Goal: Task Accomplishment & Management: Manage account settings

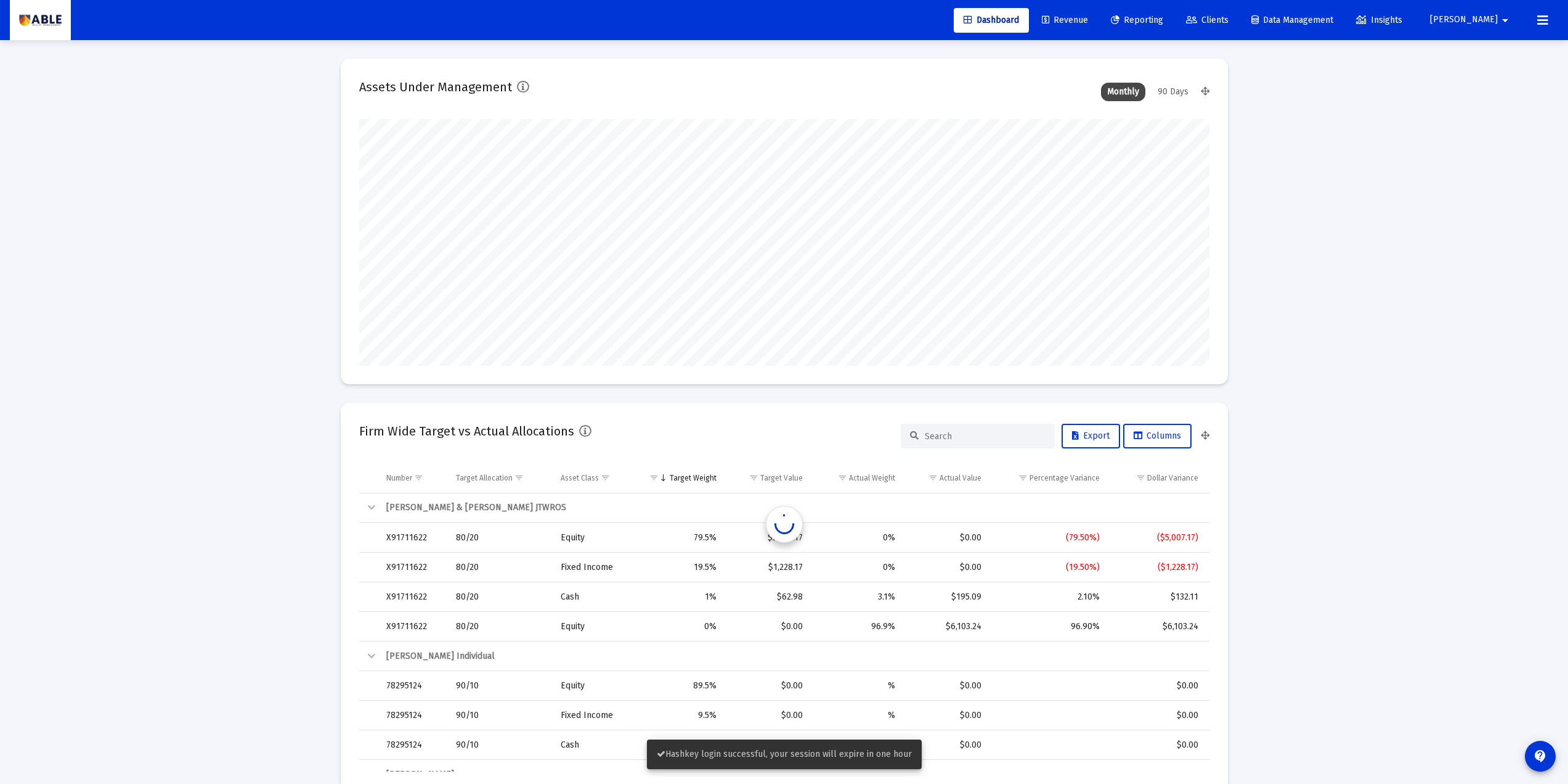
scroll to position [247, 458]
type input "[DATE]"
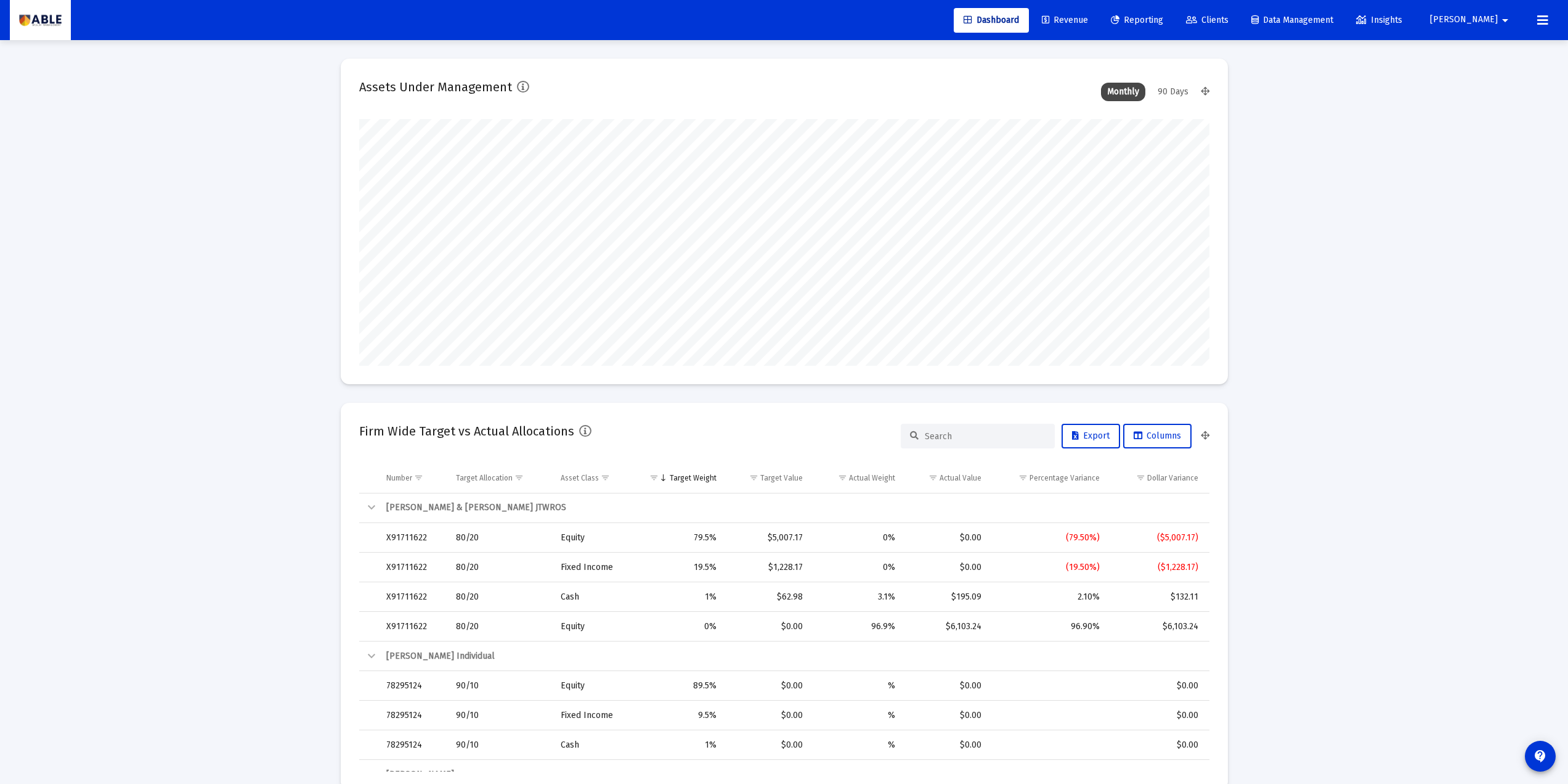
click at [1160, 24] on span "Clients" at bounding box center [1207, 19] width 42 height 11
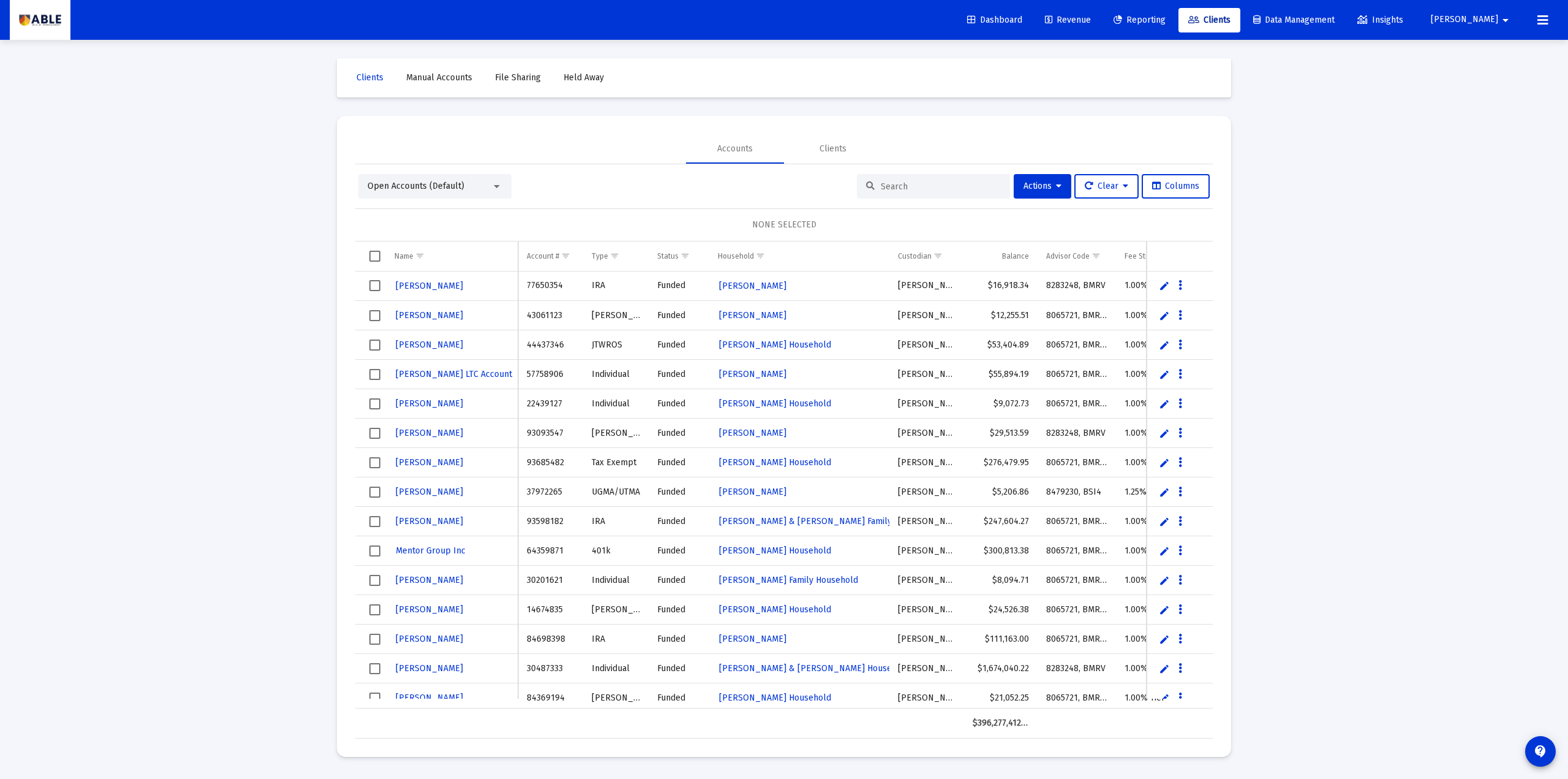
click at [372, 260] on span "Select all" at bounding box center [375, 256] width 11 height 11
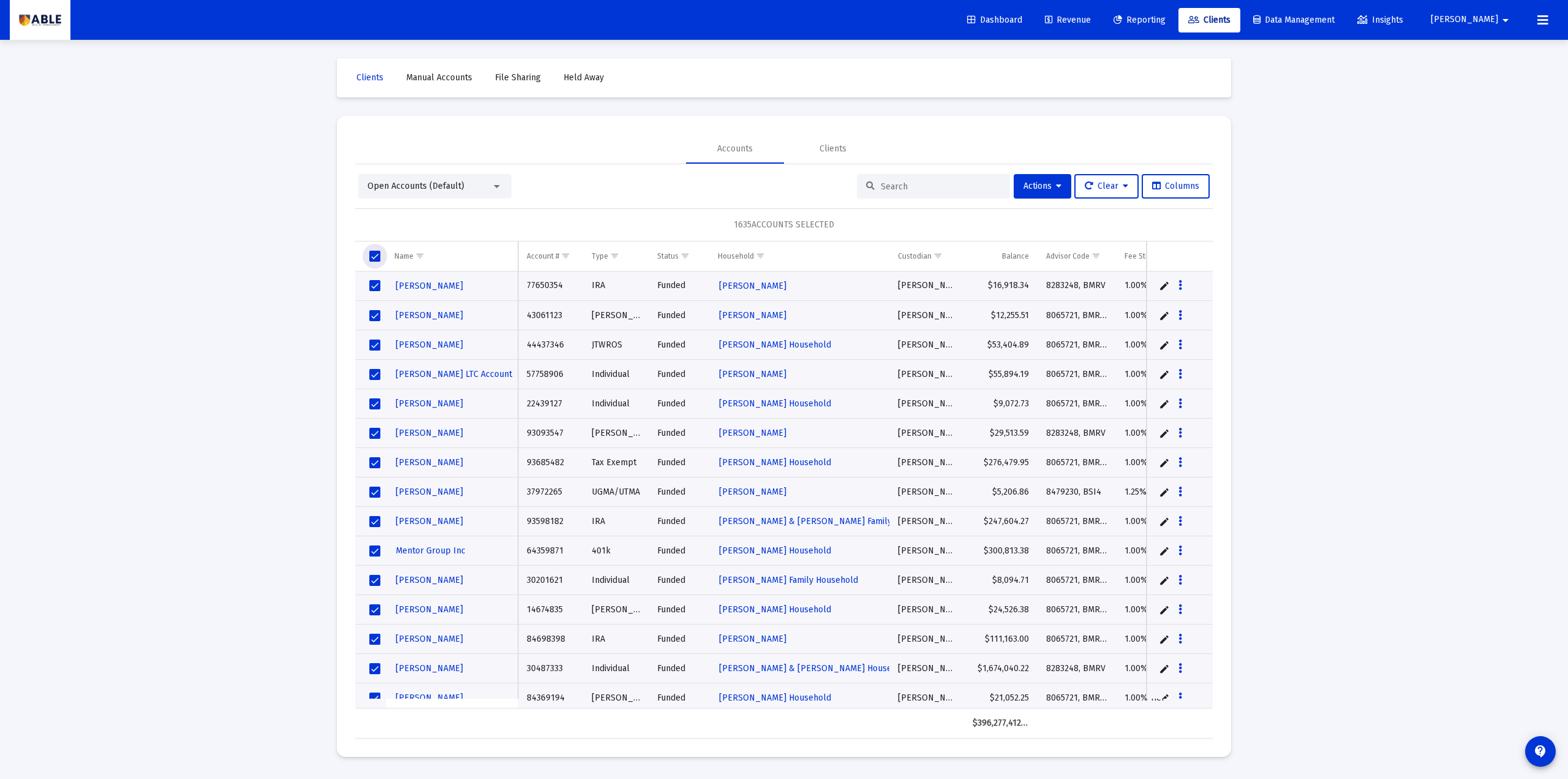
click at [901, 174] on div at bounding box center [934, 187] width 153 height 25
click at [901, 178] on div at bounding box center [934, 187] width 153 height 25
click at [901, 181] on input at bounding box center [940, 186] width 120 height 11
paste input "646750530"
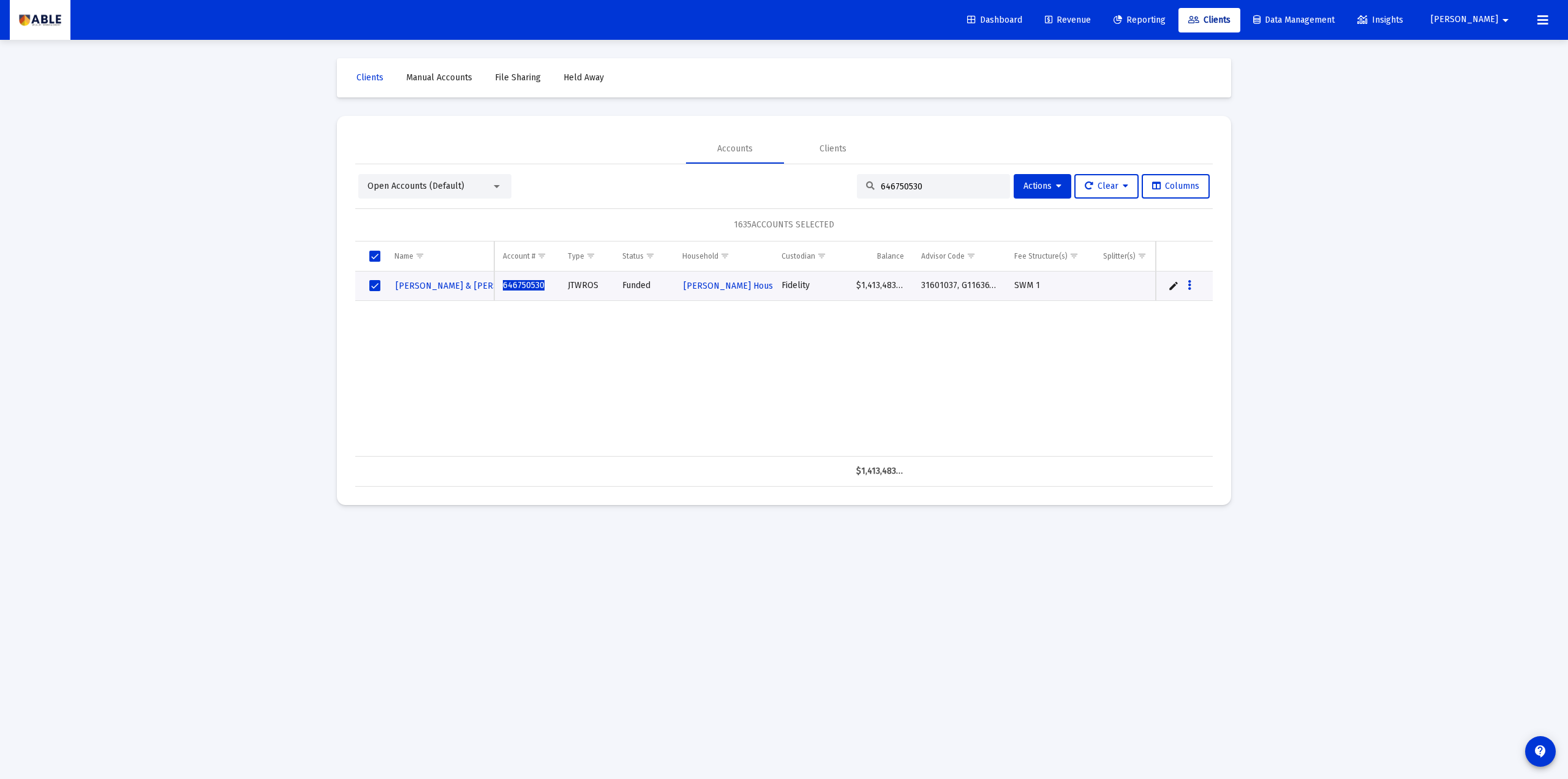
type input "646750530"
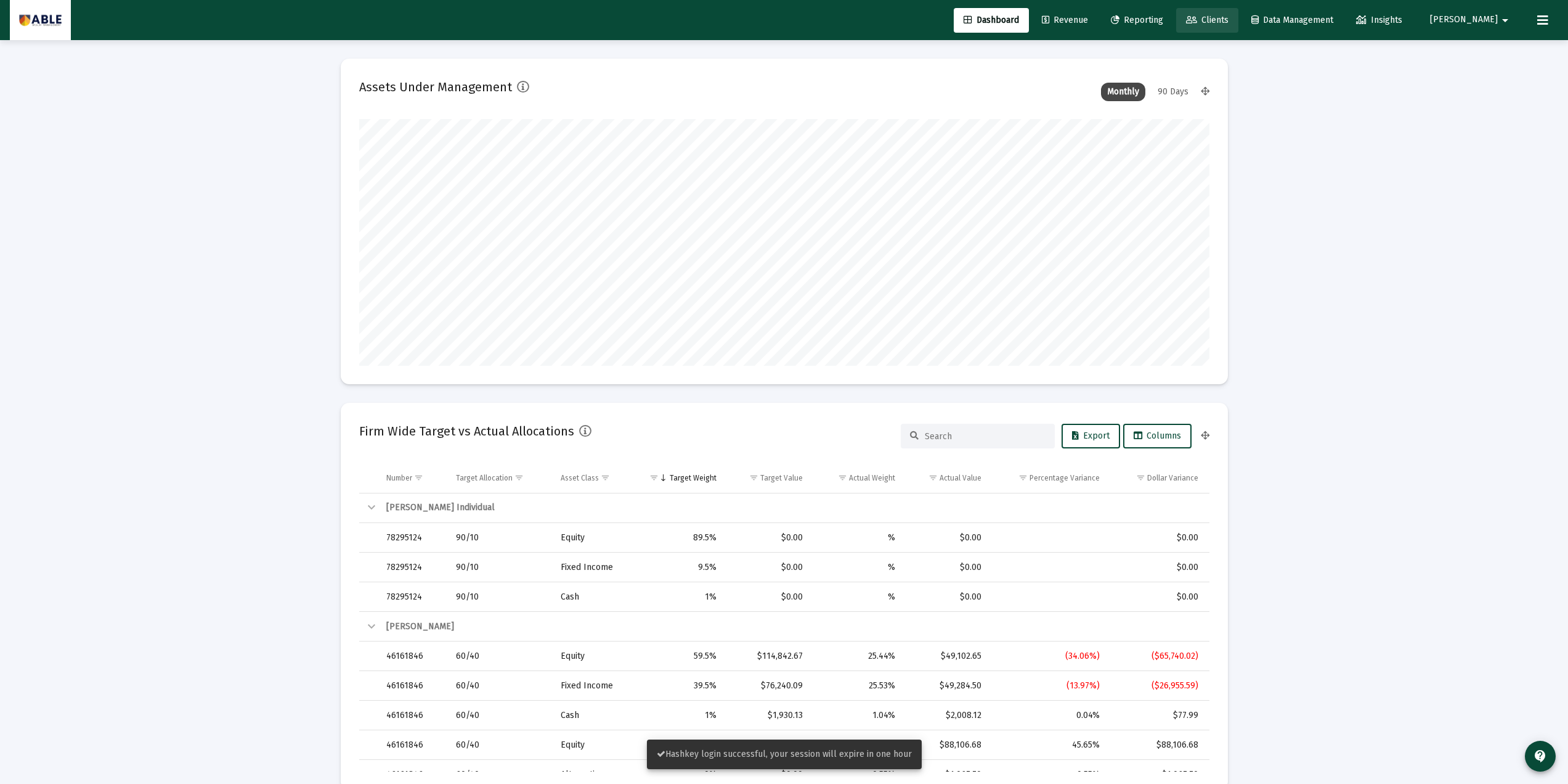
click at [1228, 15] on span "Clients" at bounding box center [1207, 19] width 42 height 11
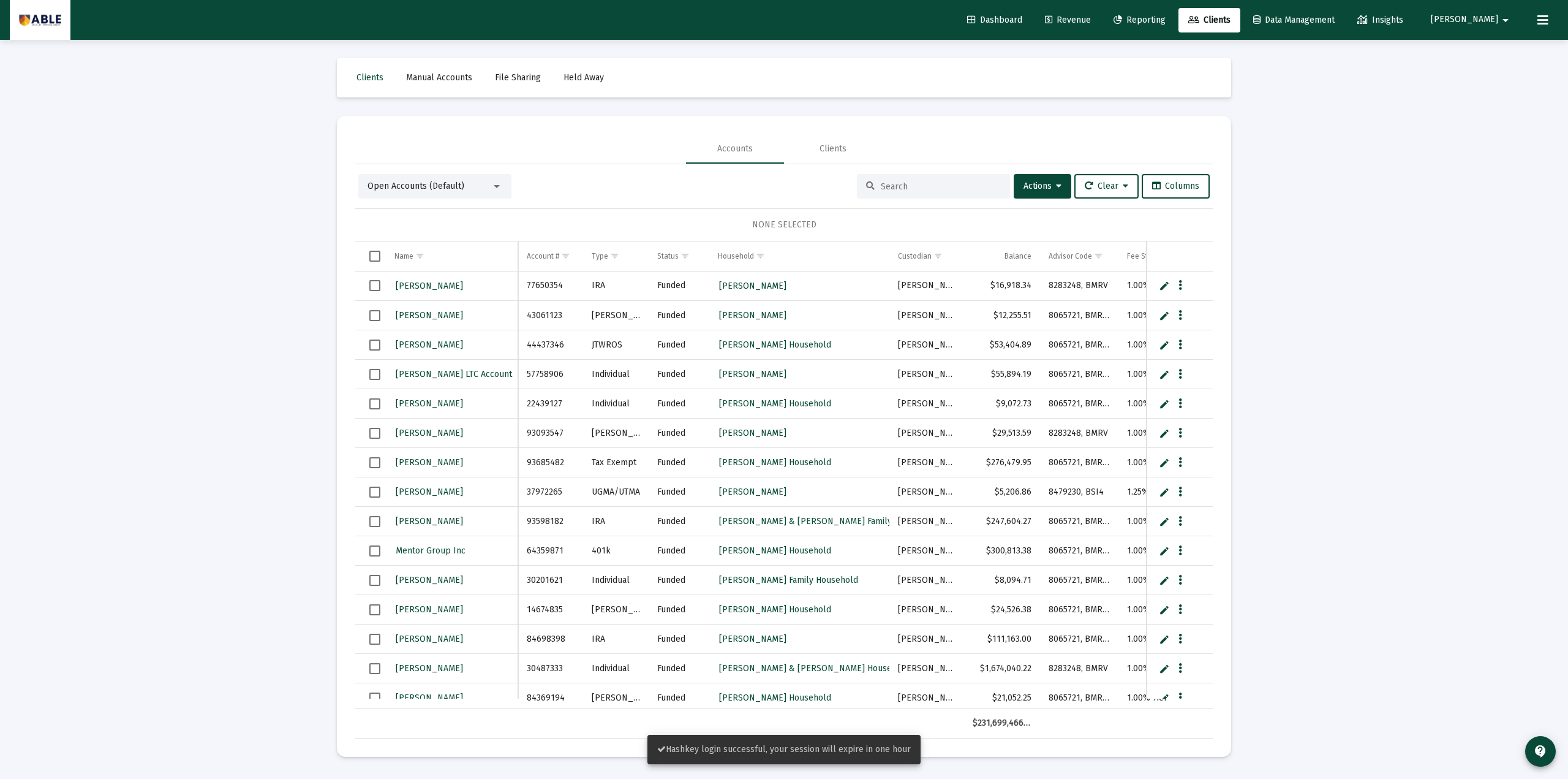
click at [378, 261] on span "Select all" at bounding box center [375, 256] width 11 height 11
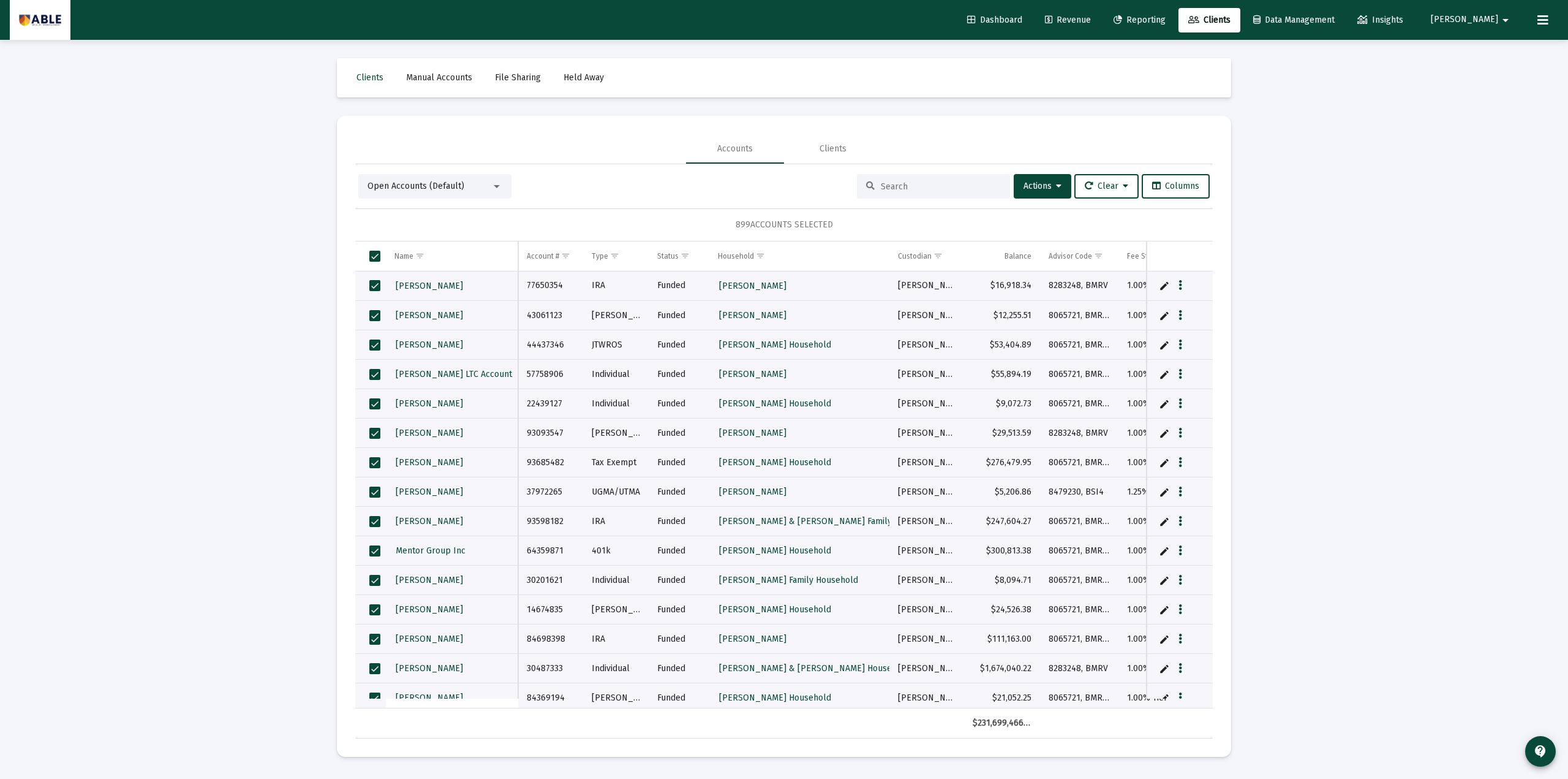
click at [927, 187] on input at bounding box center [940, 186] width 120 height 11
paste input "646750530"
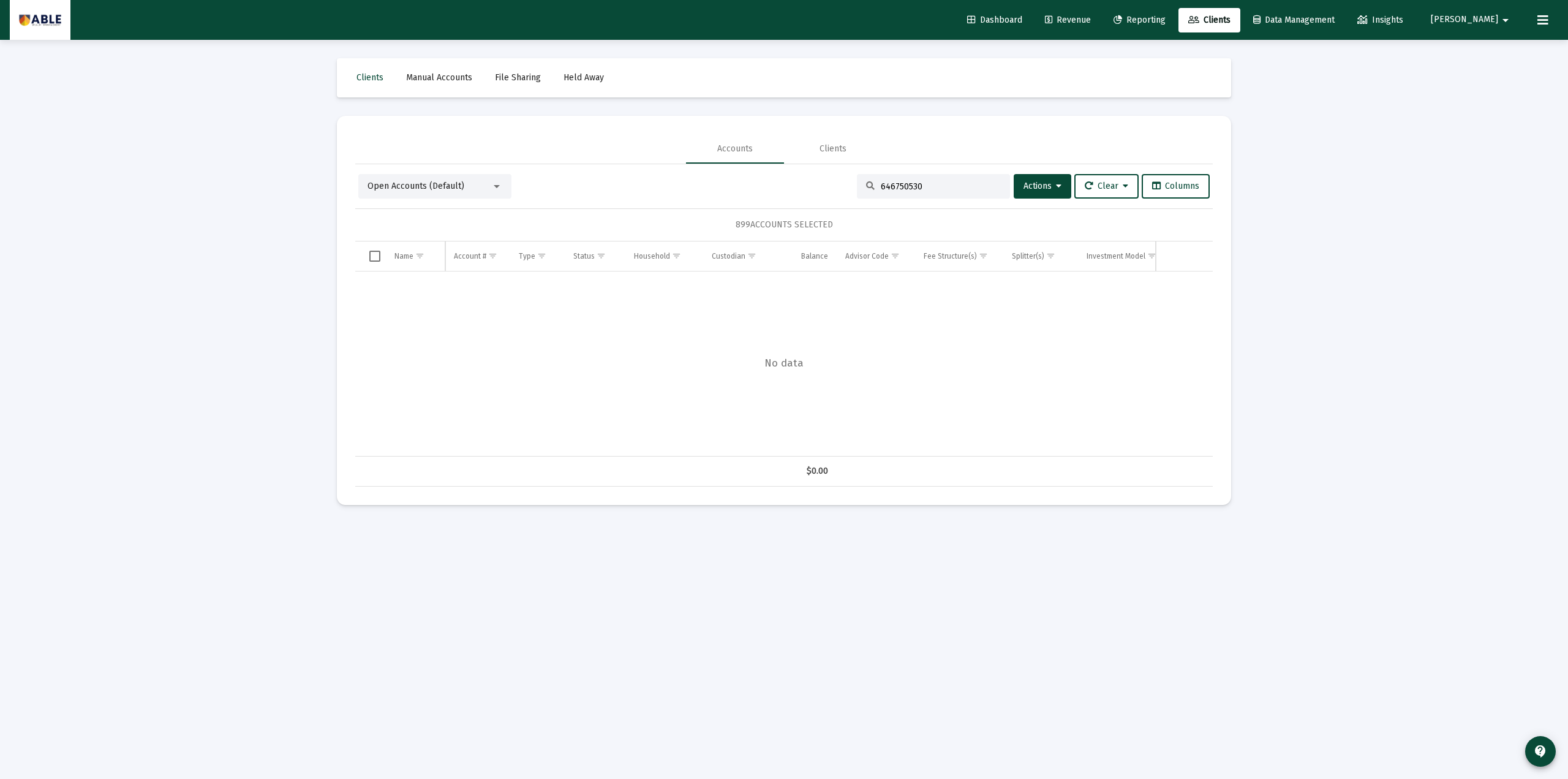
type input "646750530"
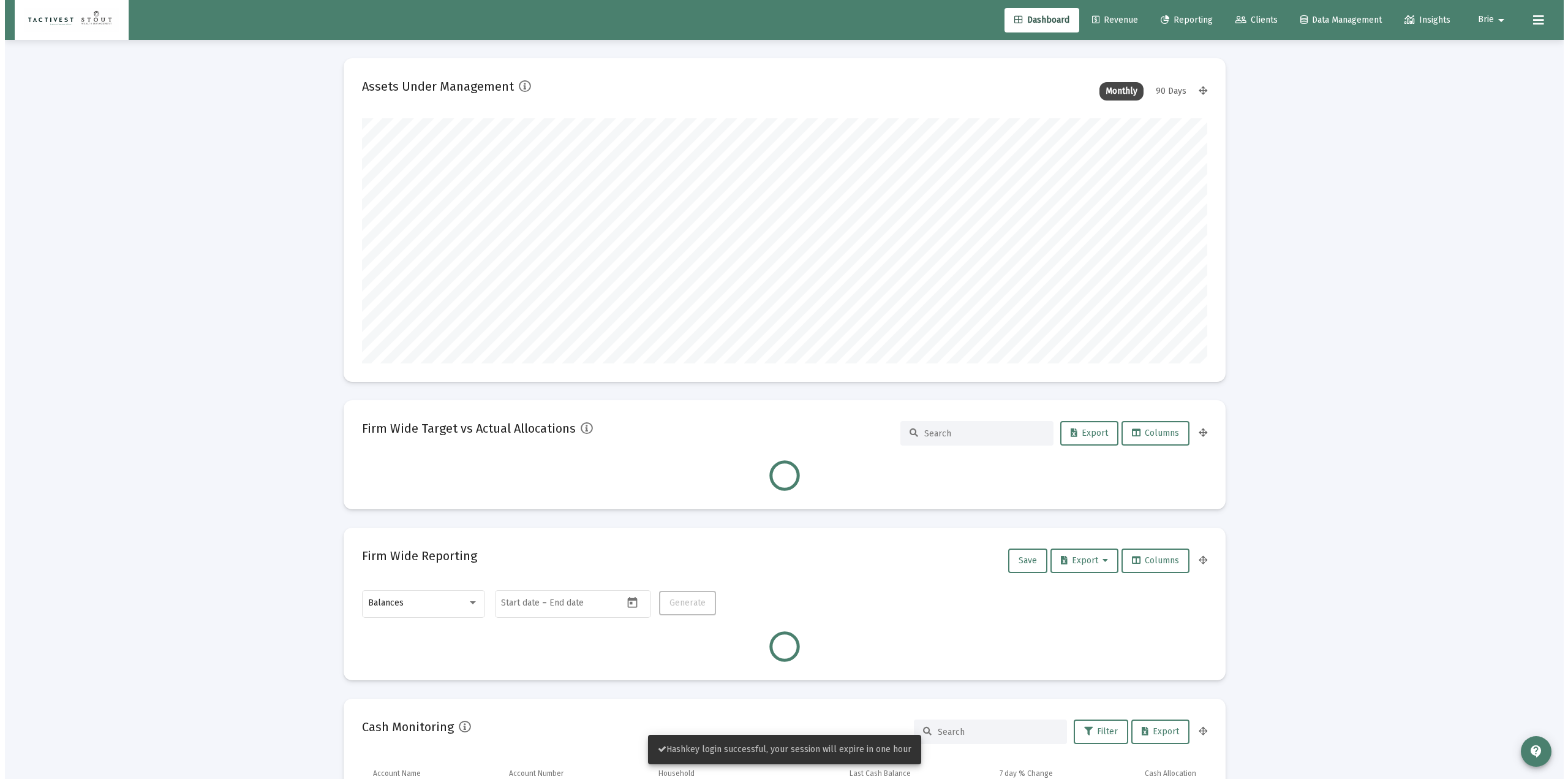
scroll to position [245, 455]
click at [1254, 12] on link "Clients" at bounding box center [1251, 20] width 62 height 25
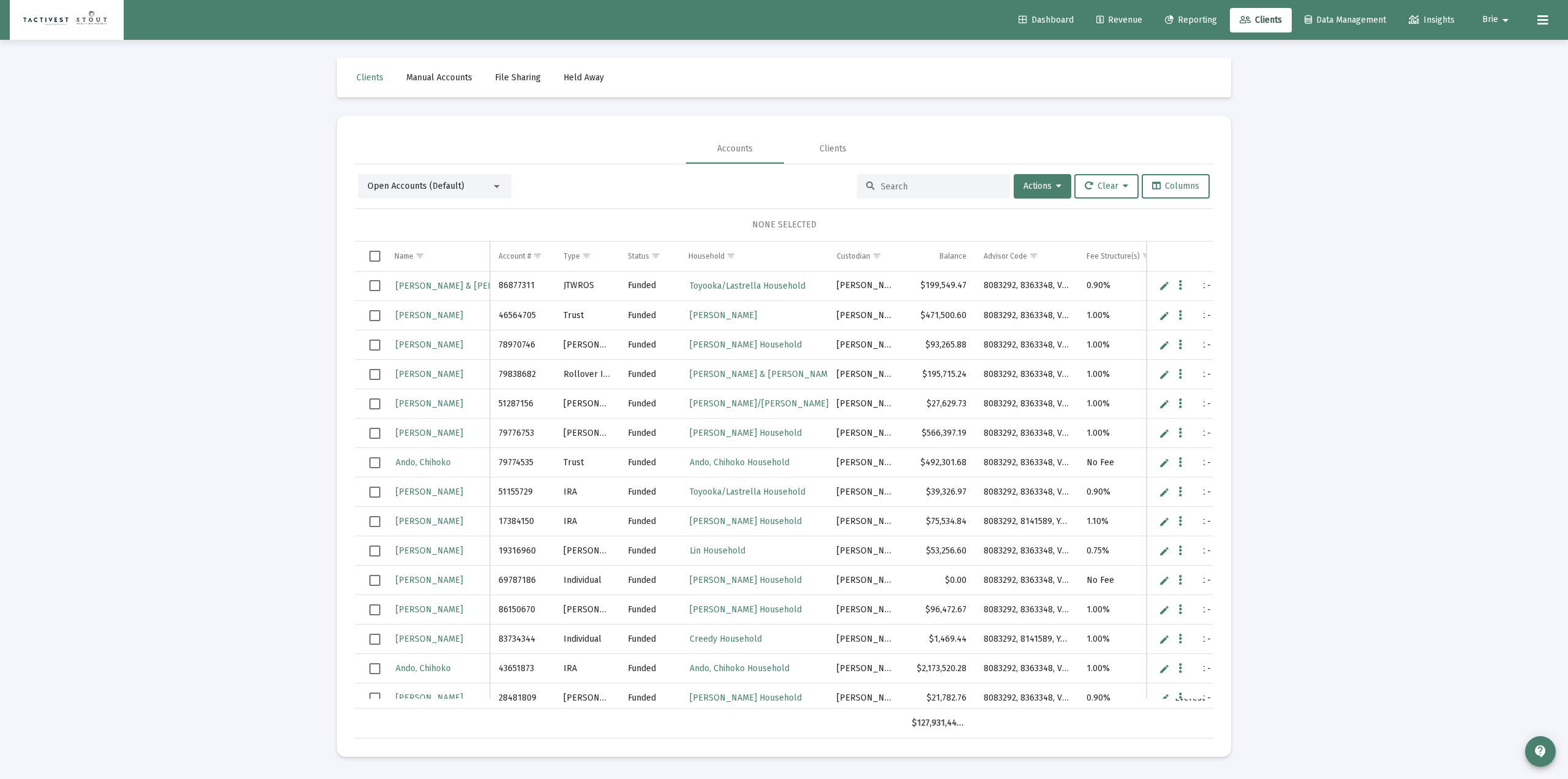
click at [901, 183] on input at bounding box center [940, 186] width 120 height 11
paste input "45260252"
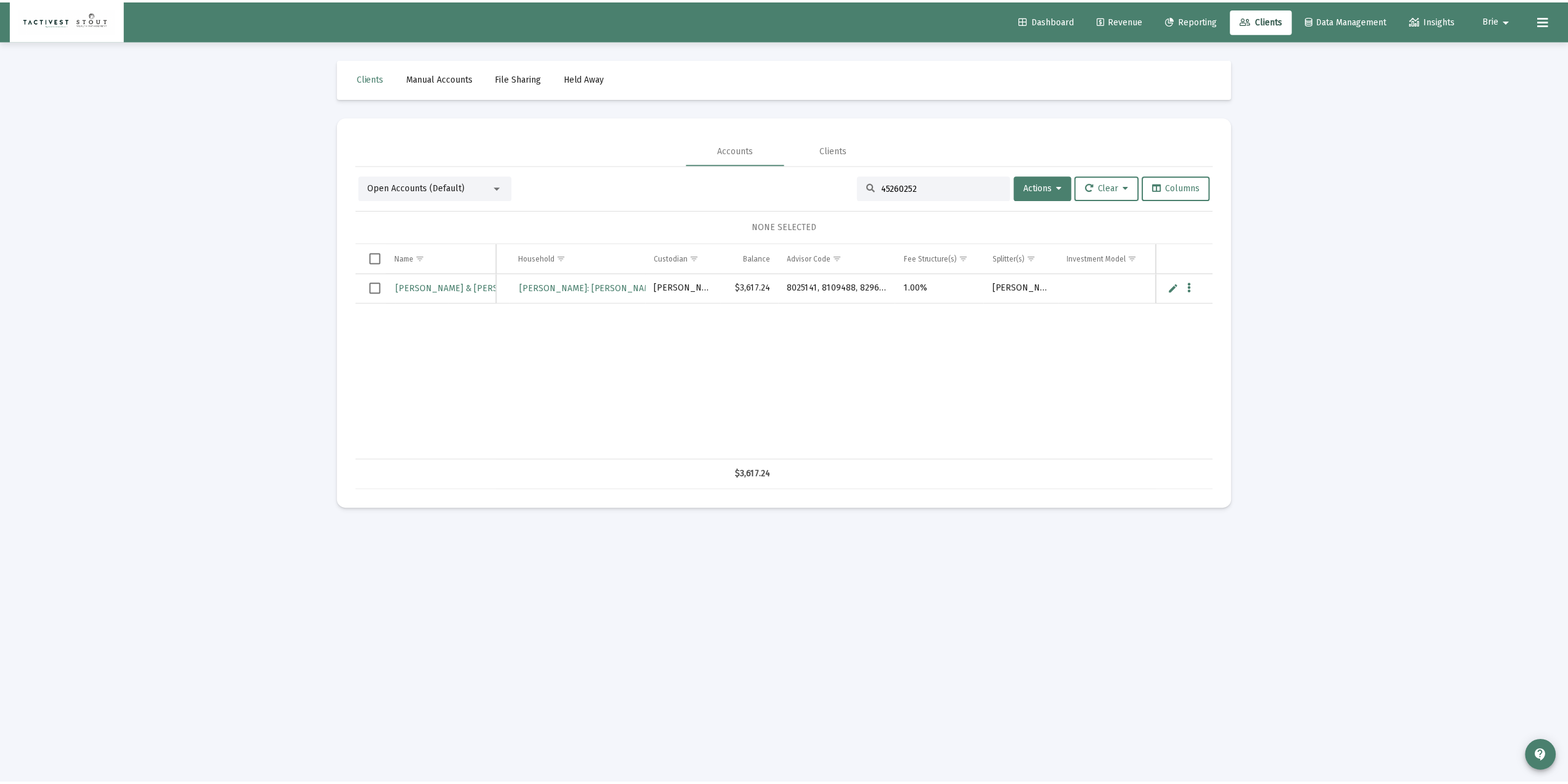
scroll to position [0, 147]
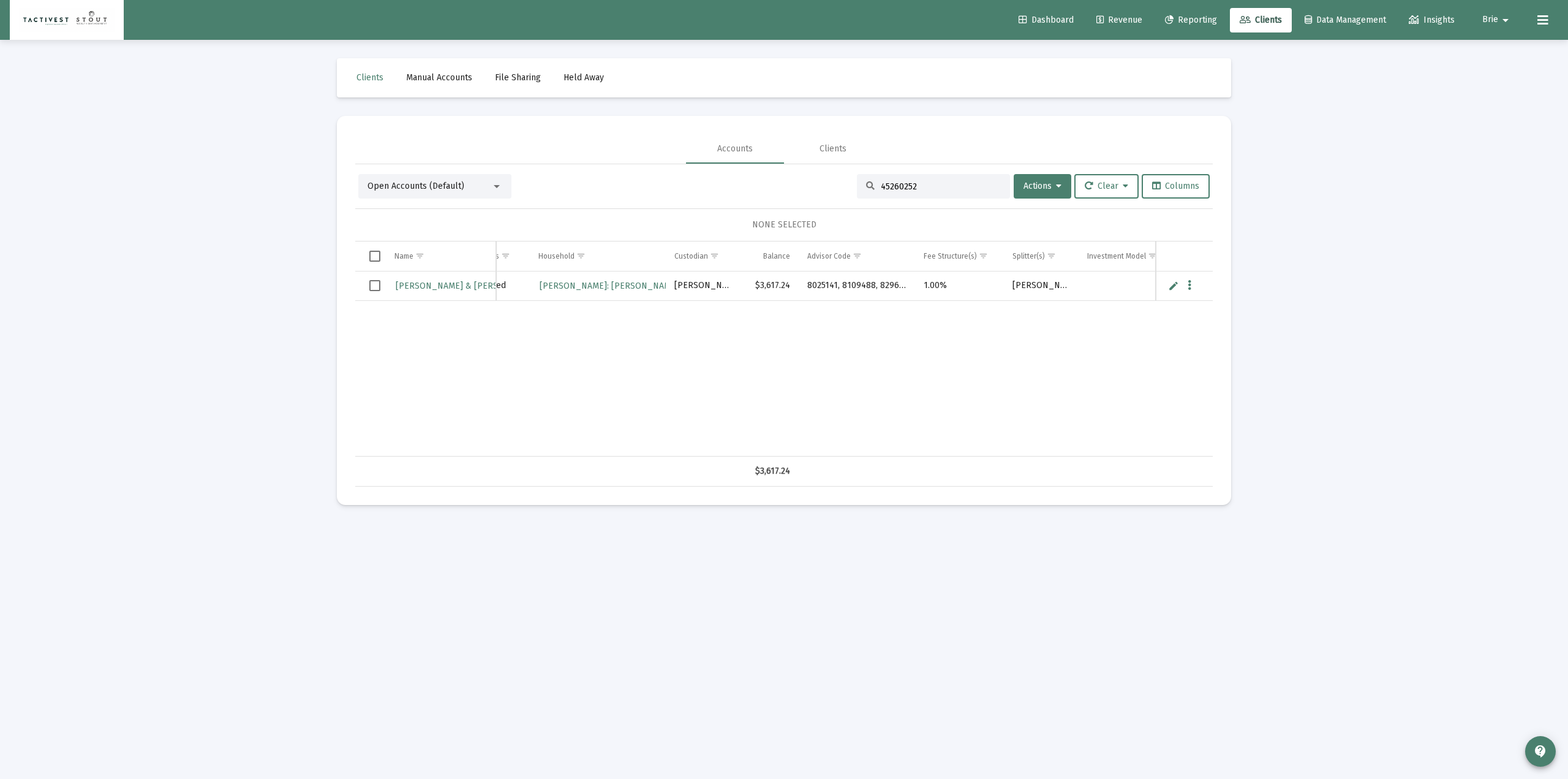
type input "45260252"
click at [449, 292] on link "Maidy, Shane & Ashley" at bounding box center [468, 285] width 148 height 18
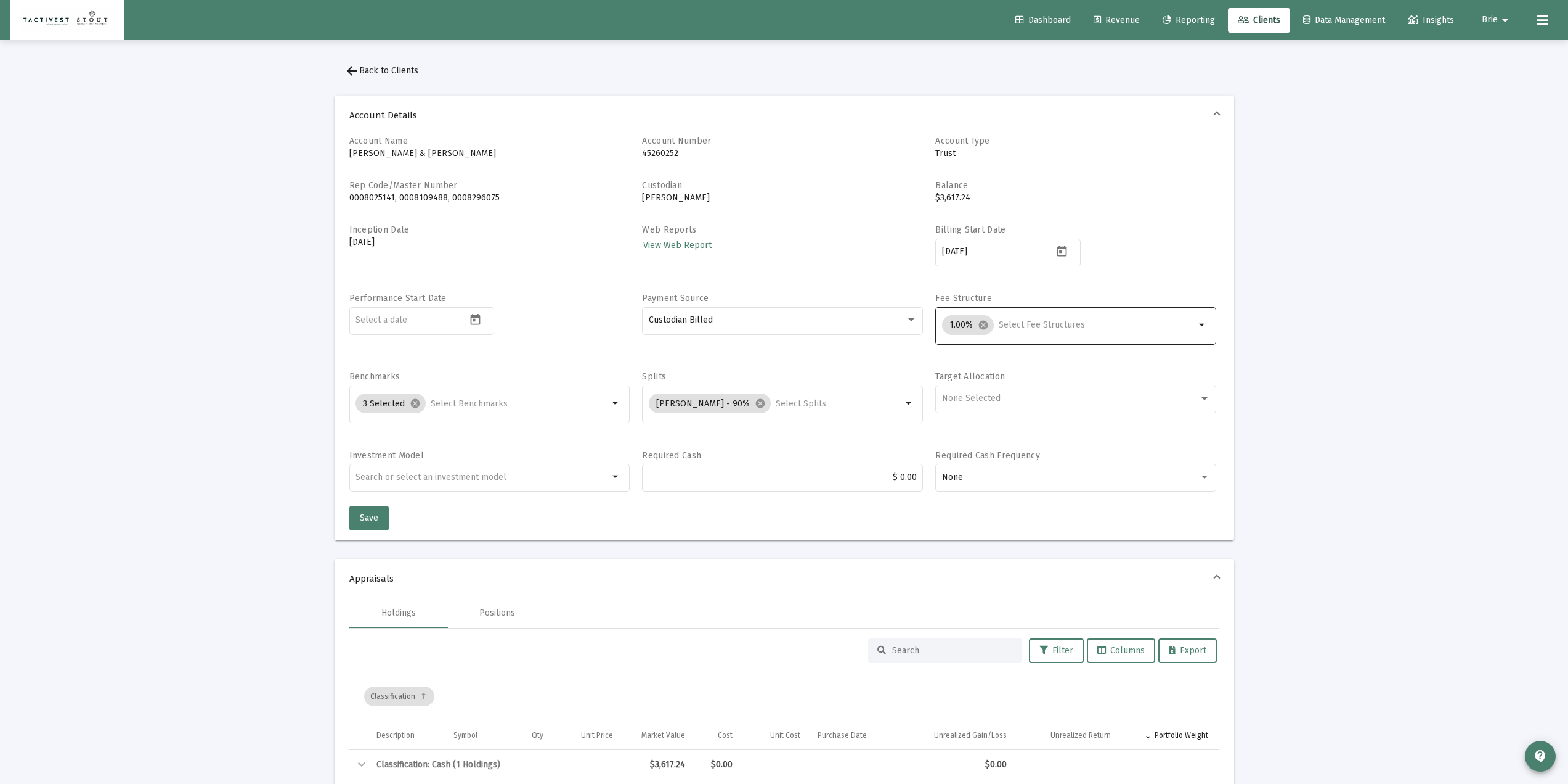
click at [1052, 322] on input "Selection" at bounding box center [1097, 325] width 196 height 10
click at [1504, 14] on mat-icon "arrow_drop_down" at bounding box center [1504, 20] width 14 height 25
click at [1492, 50] on link "Settings" at bounding box center [1504, 52] width 73 height 30
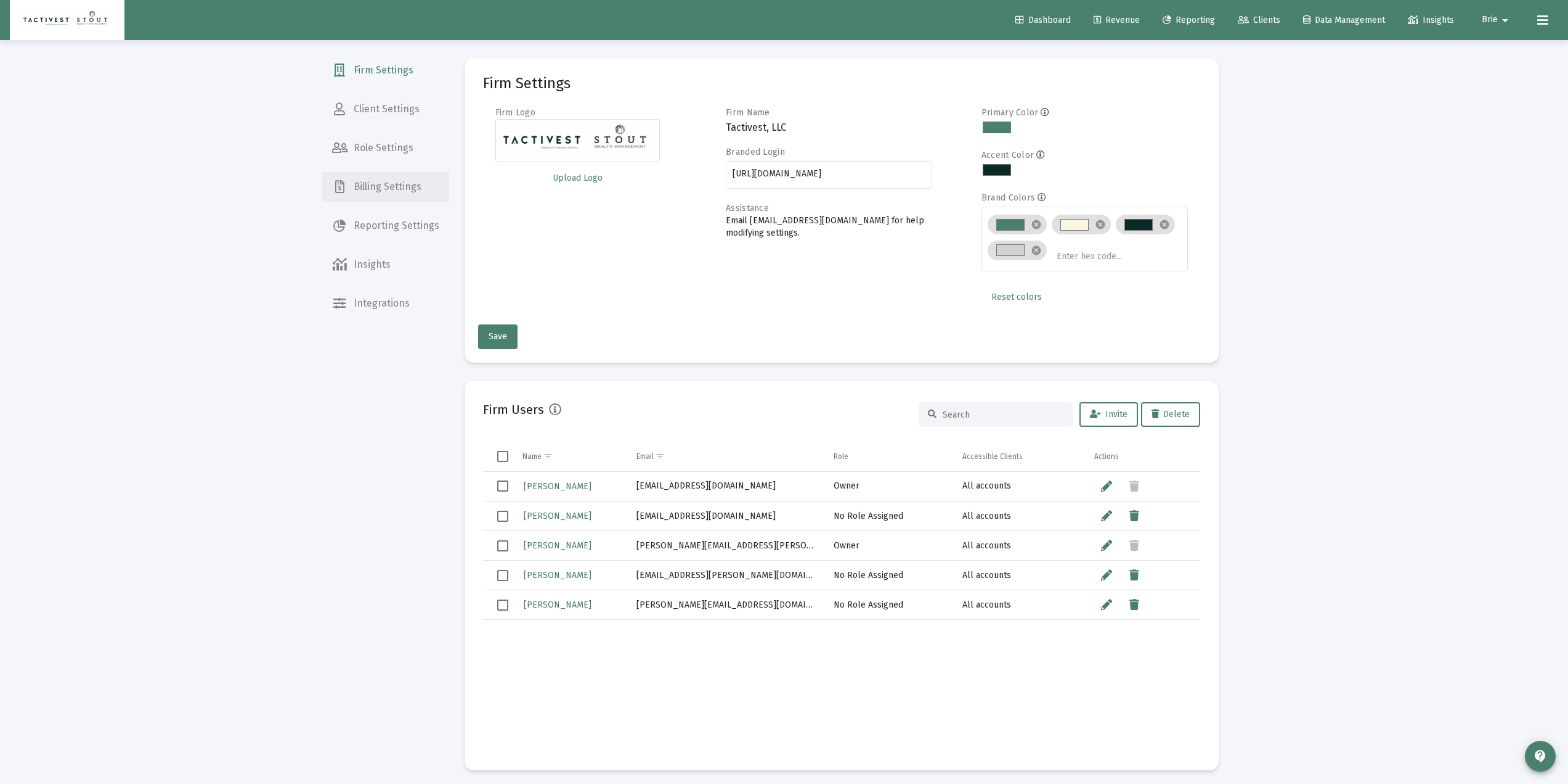
drag, startPoint x: 405, startPoint y: 191, endPoint x: 430, endPoint y: 203, distance: 27.7
click at [405, 191] on span "Billing Settings" at bounding box center [386, 187] width 127 height 30
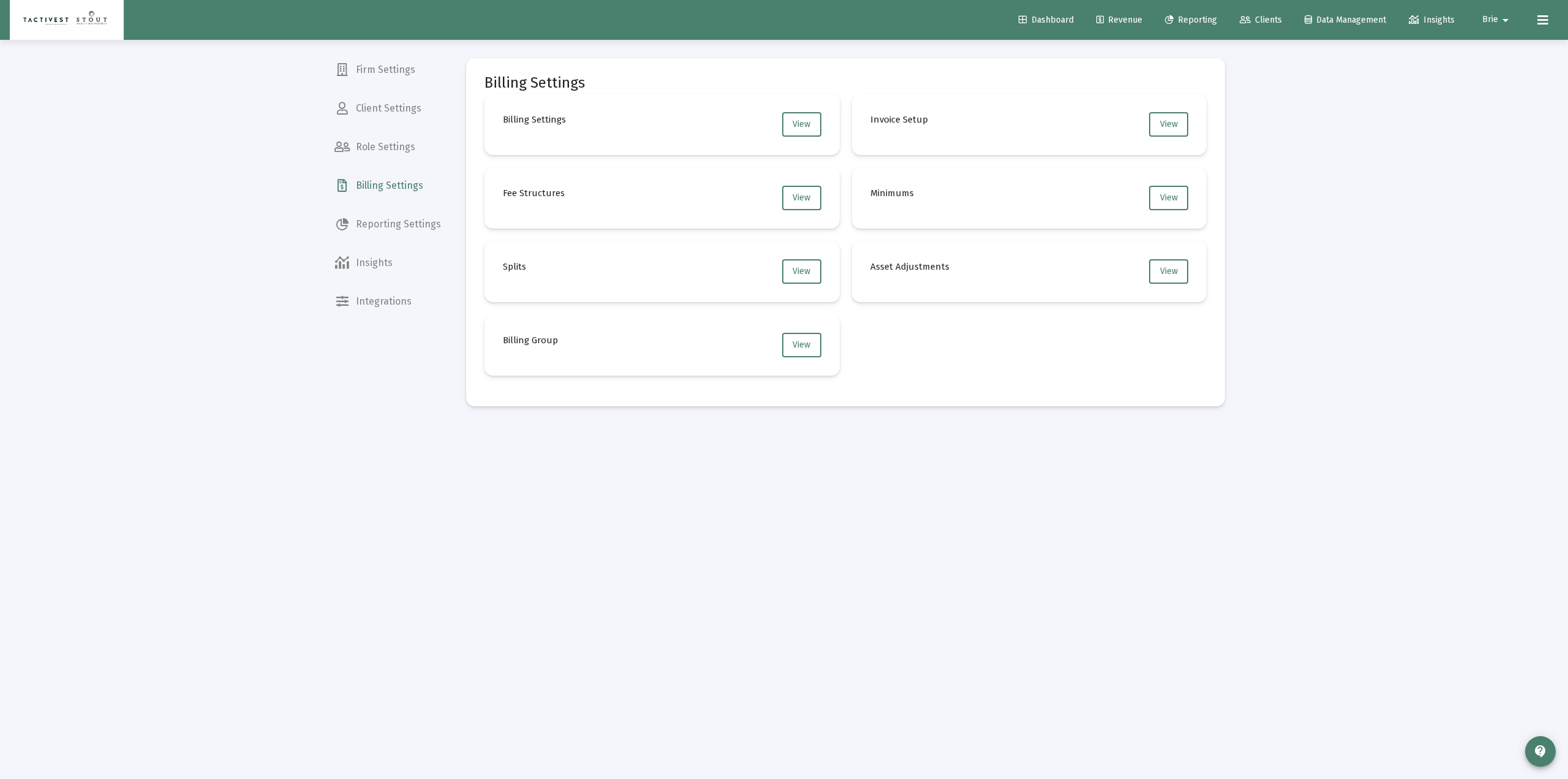
click at [777, 199] on mat-card "Fee Structures View" at bounding box center [661, 198] width 355 height 61
click at [796, 201] on span "View" at bounding box center [801, 197] width 18 height 11
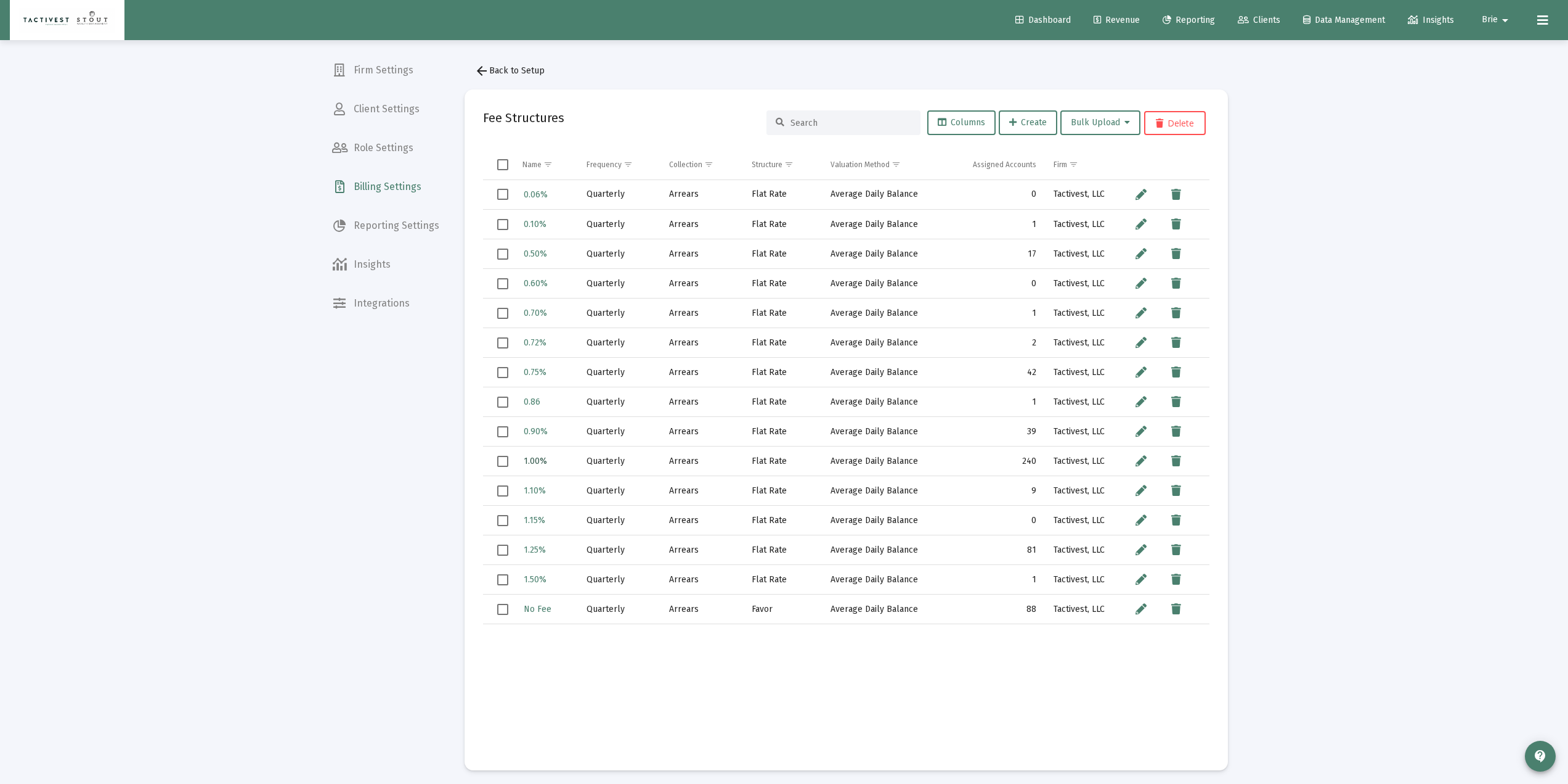
click at [542, 462] on span "1.00%" at bounding box center [535, 460] width 23 height 11
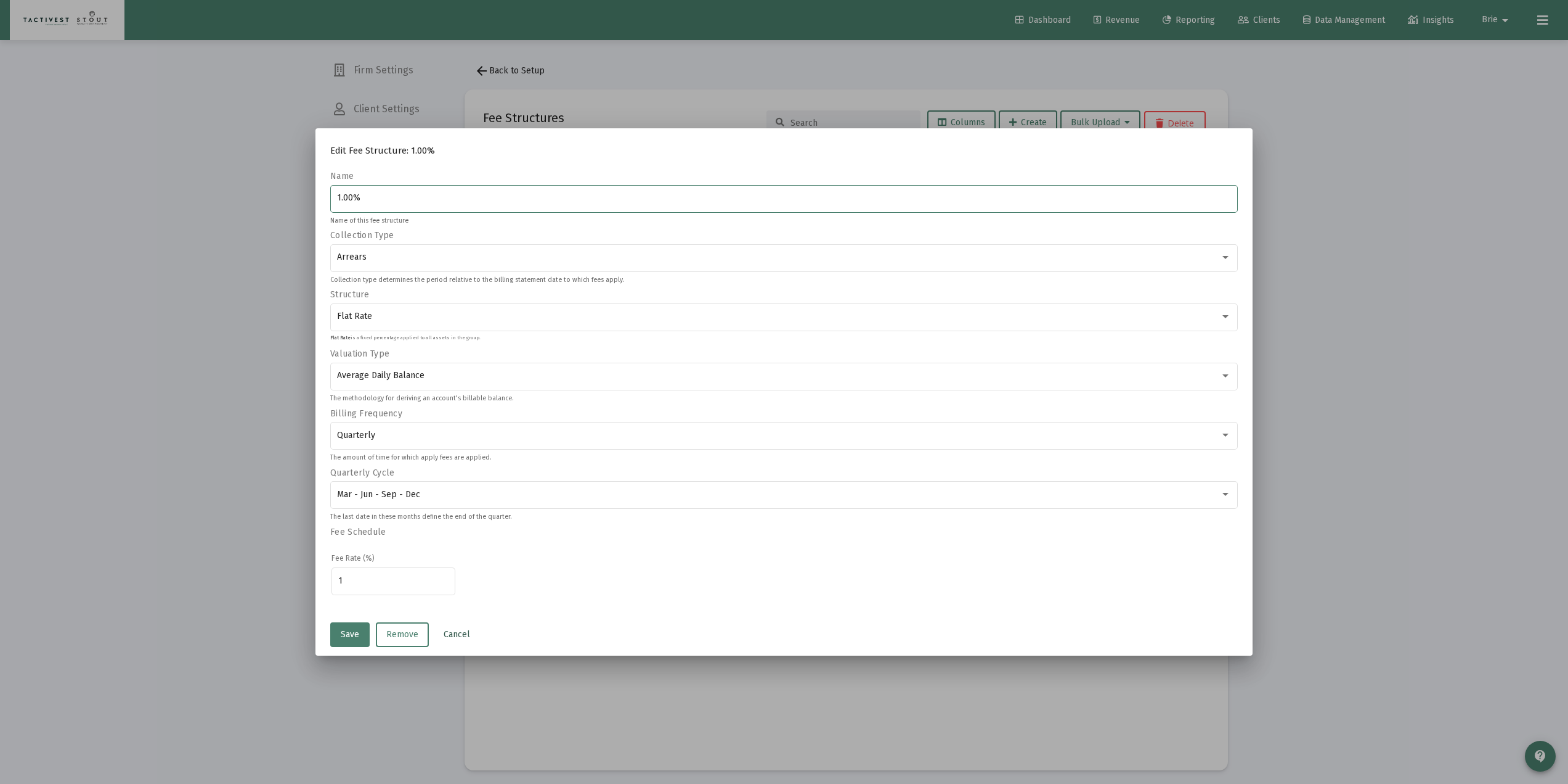
click at [463, 634] on span "Cancel" at bounding box center [457, 634] width 27 height 11
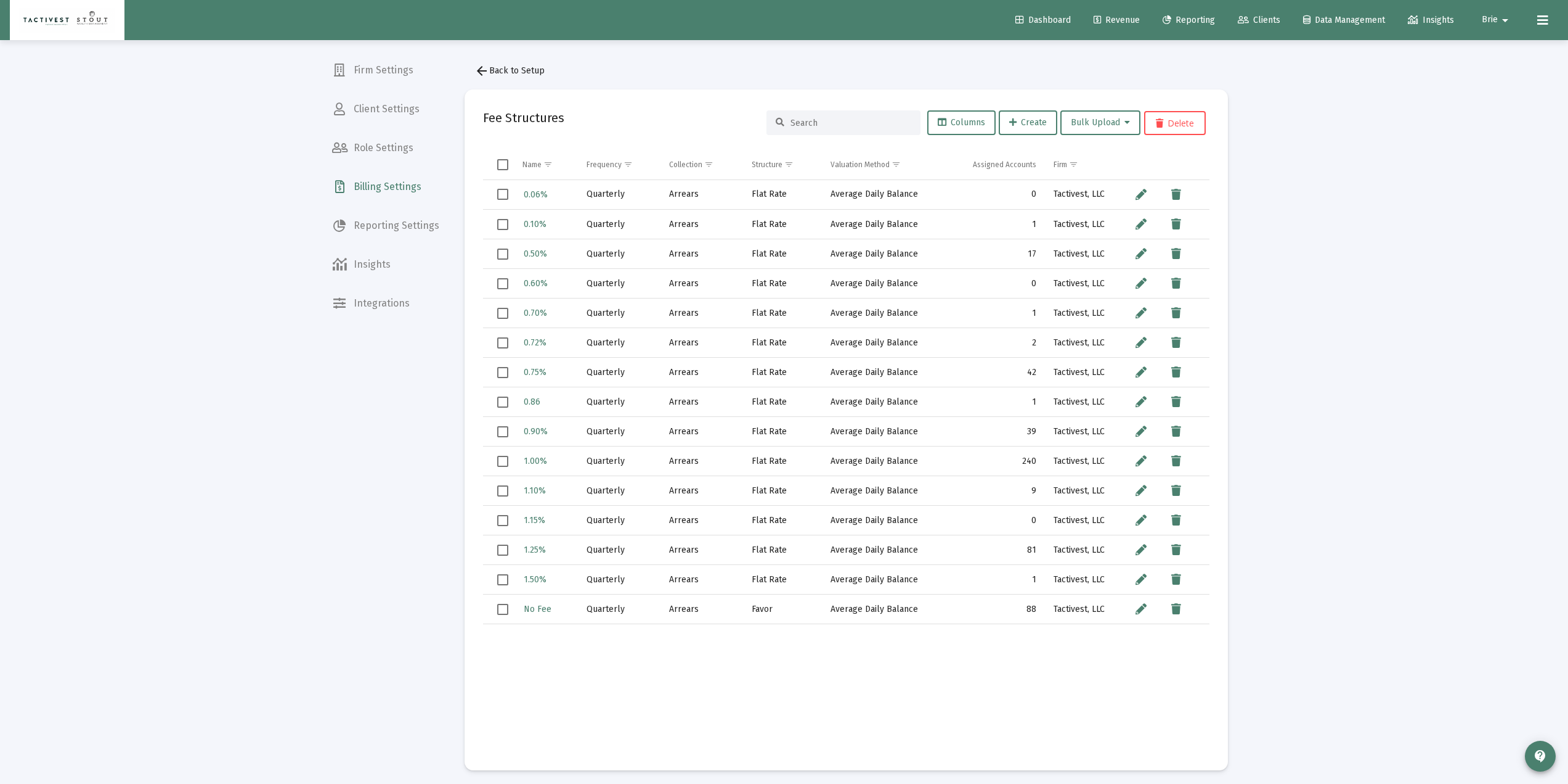
click at [1263, 12] on link "Clients" at bounding box center [1259, 20] width 63 height 25
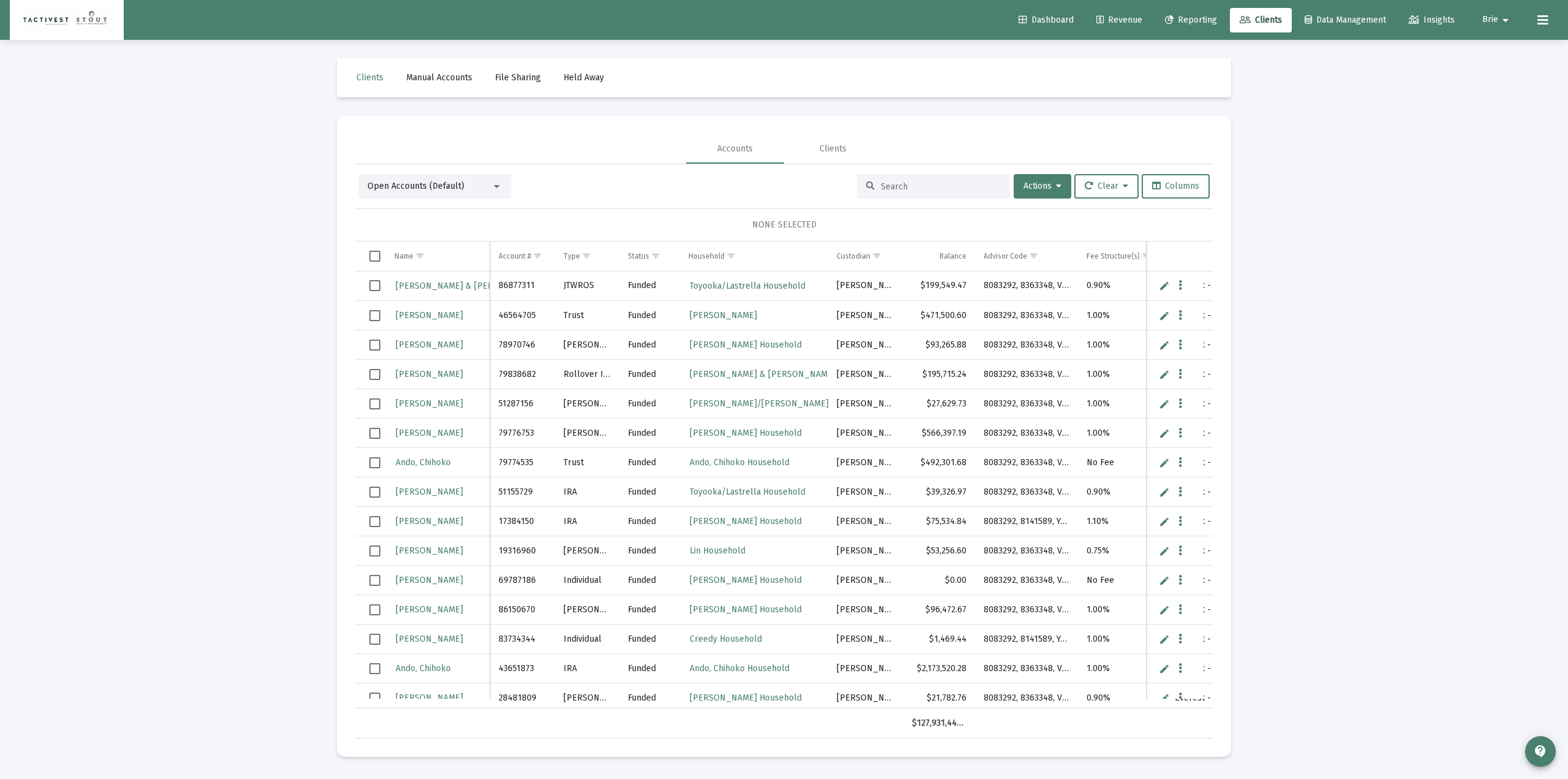
click at [940, 188] on input at bounding box center [940, 186] width 120 height 11
paste input "45260252"
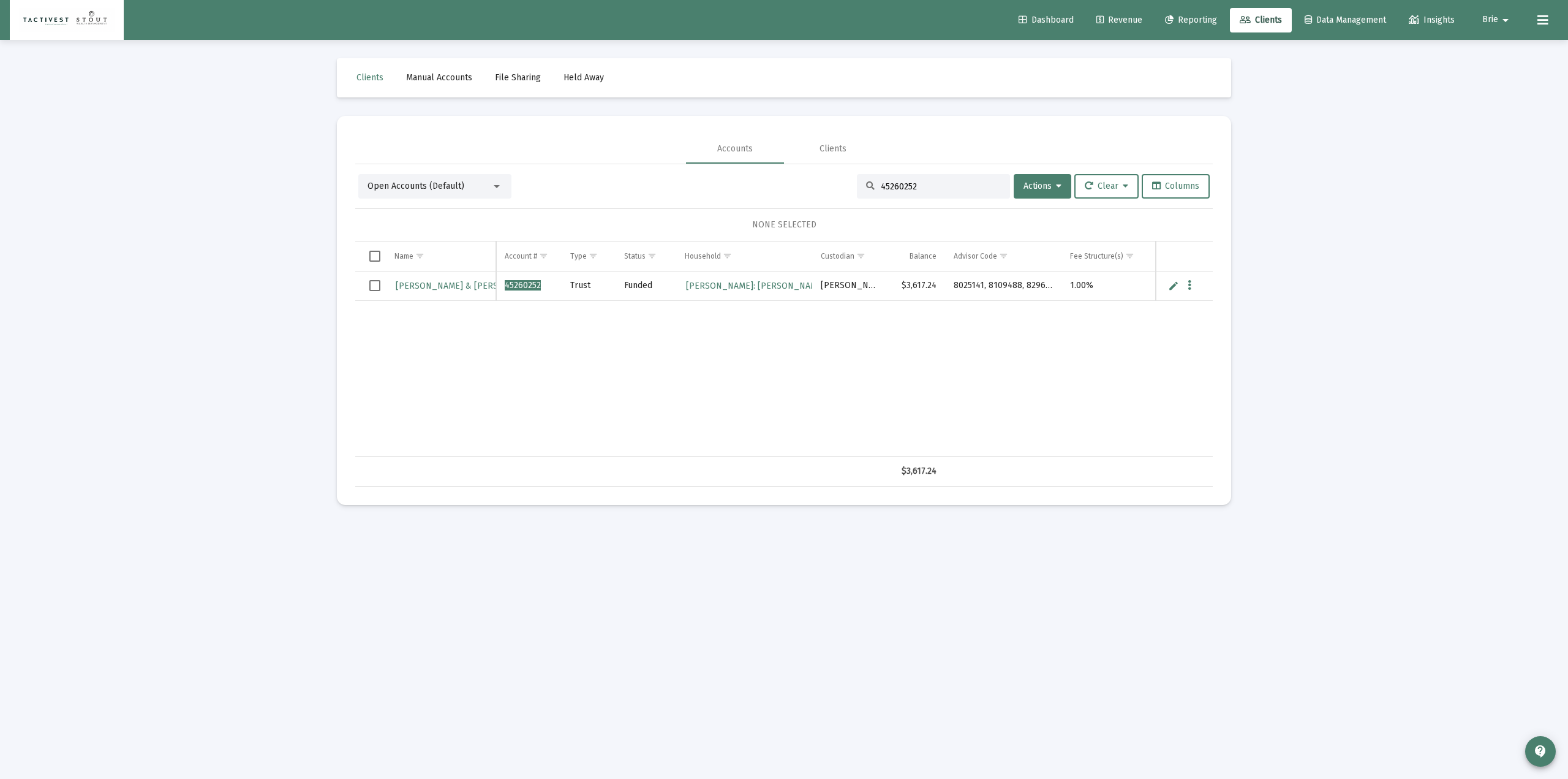
type input "45260252"
drag, startPoint x: 753, startPoint y: 445, endPoint x: 787, endPoint y: 454, distance: 35.2
click at [787, 454] on div "Maidy, Shane & Ashley 45260252 Trust Funded Maidy: Shane & Ashley Maidy Schwab …" at bounding box center [784, 364] width 857 height 185
click at [1121, 22] on span "Revenue" at bounding box center [1119, 19] width 46 height 11
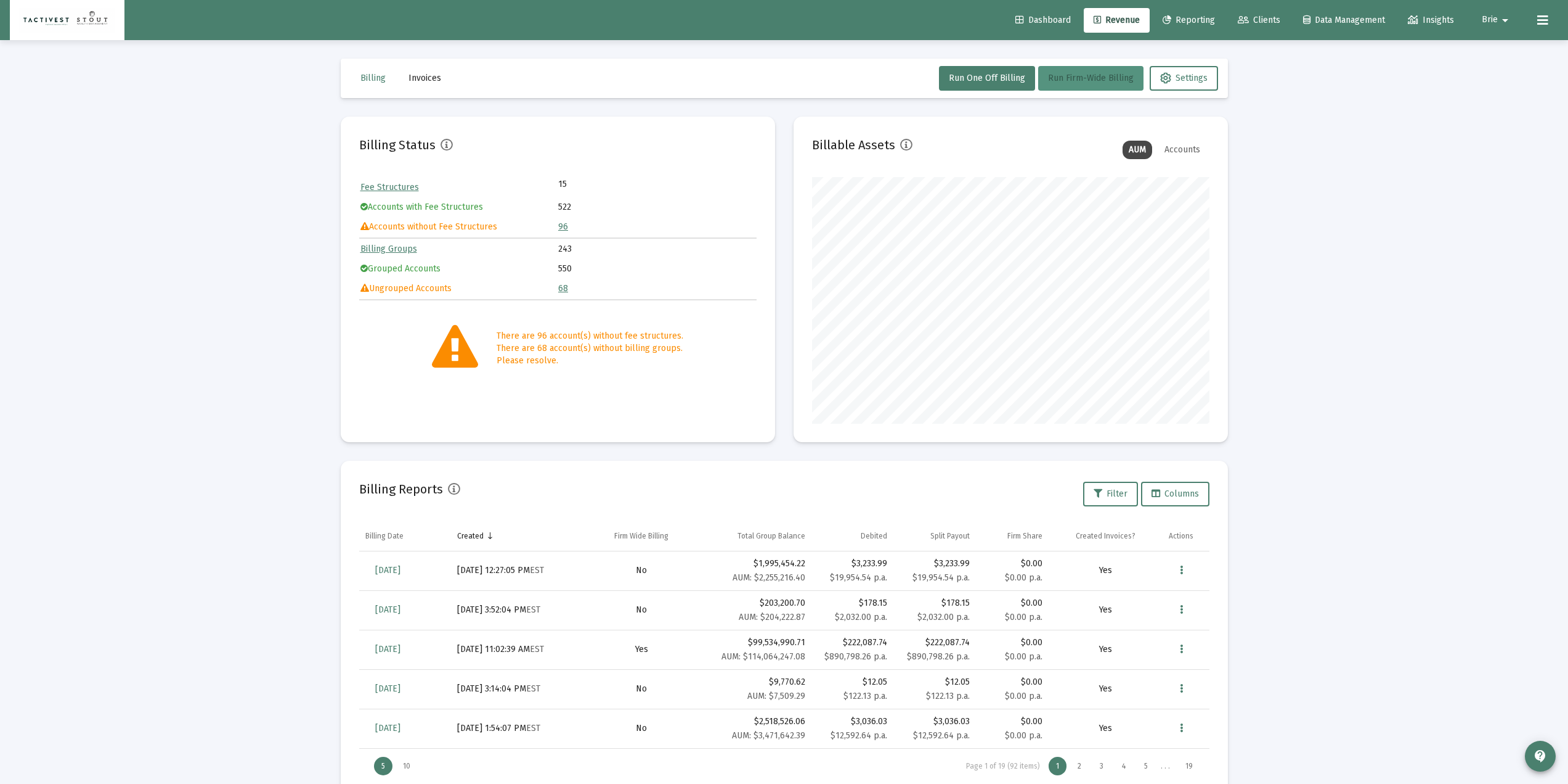
click at [1083, 79] on span "Run Firm-Wide Billing" at bounding box center [1091, 78] width 86 height 11
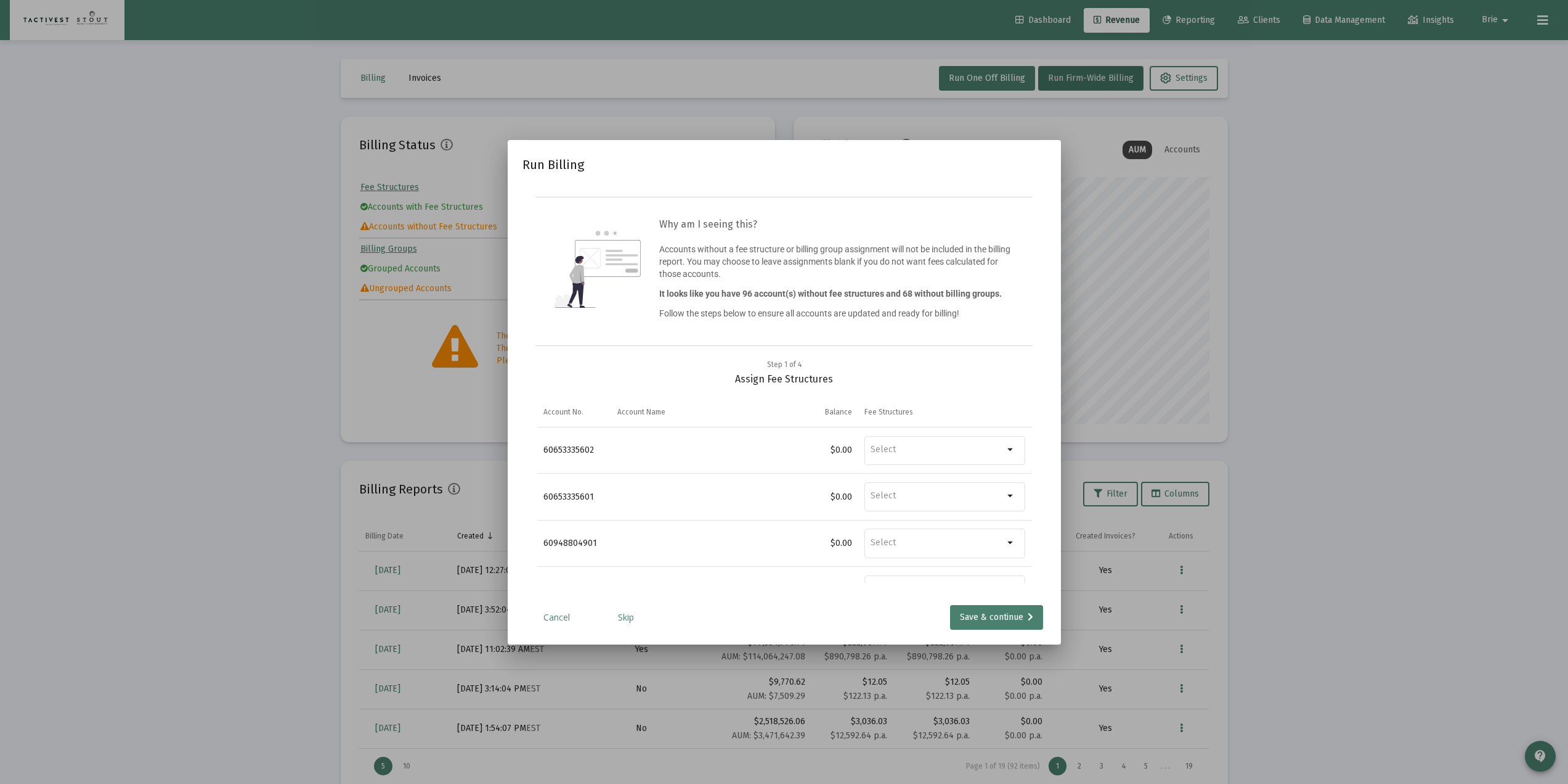
click at [1259, 191] on div at bounding box center [784, 392] width 1568 height 784
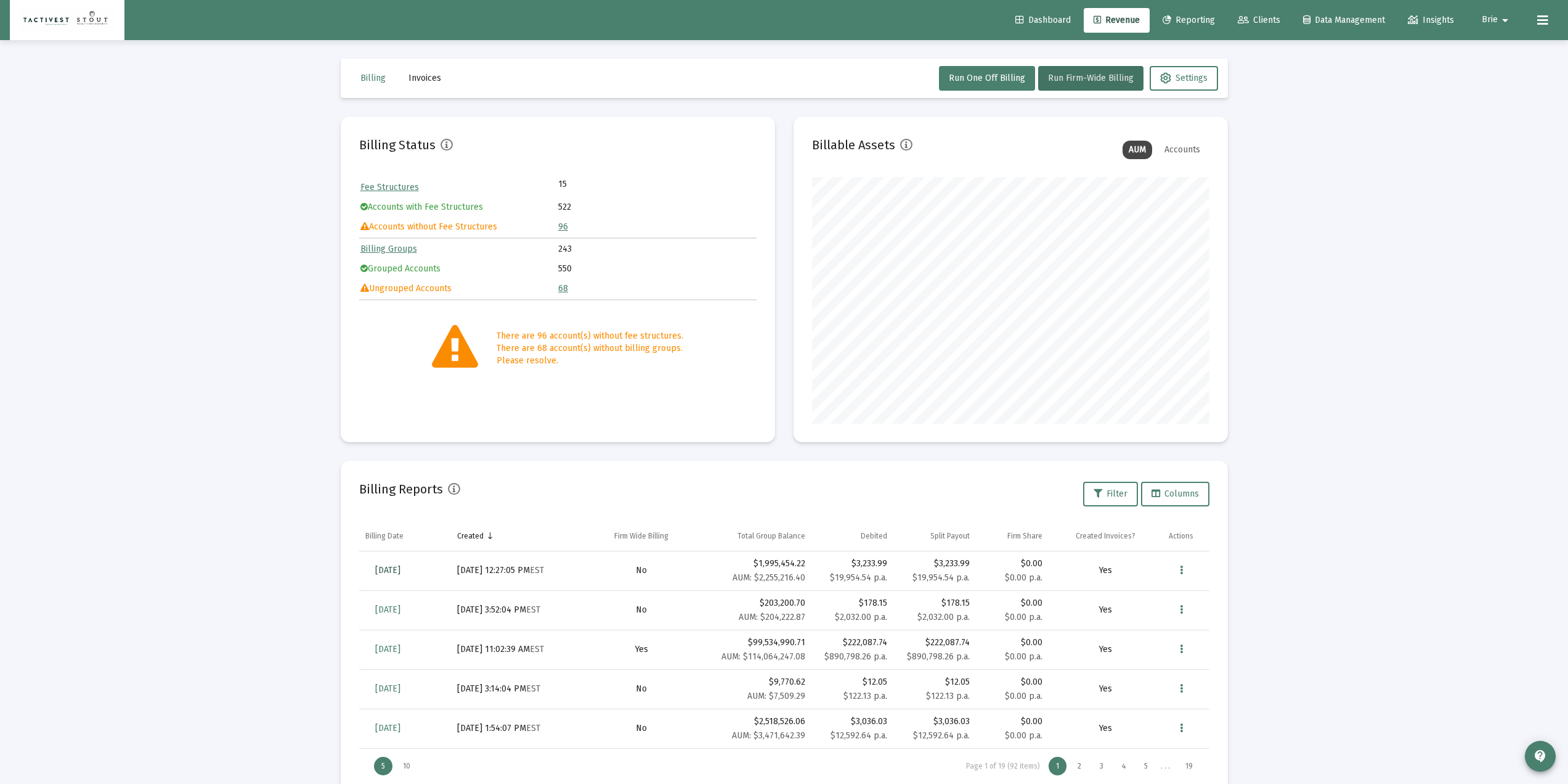
click at [396, 568] on span "Sep 5, 2025" at bounding box center [388, 569] width 25 height 11
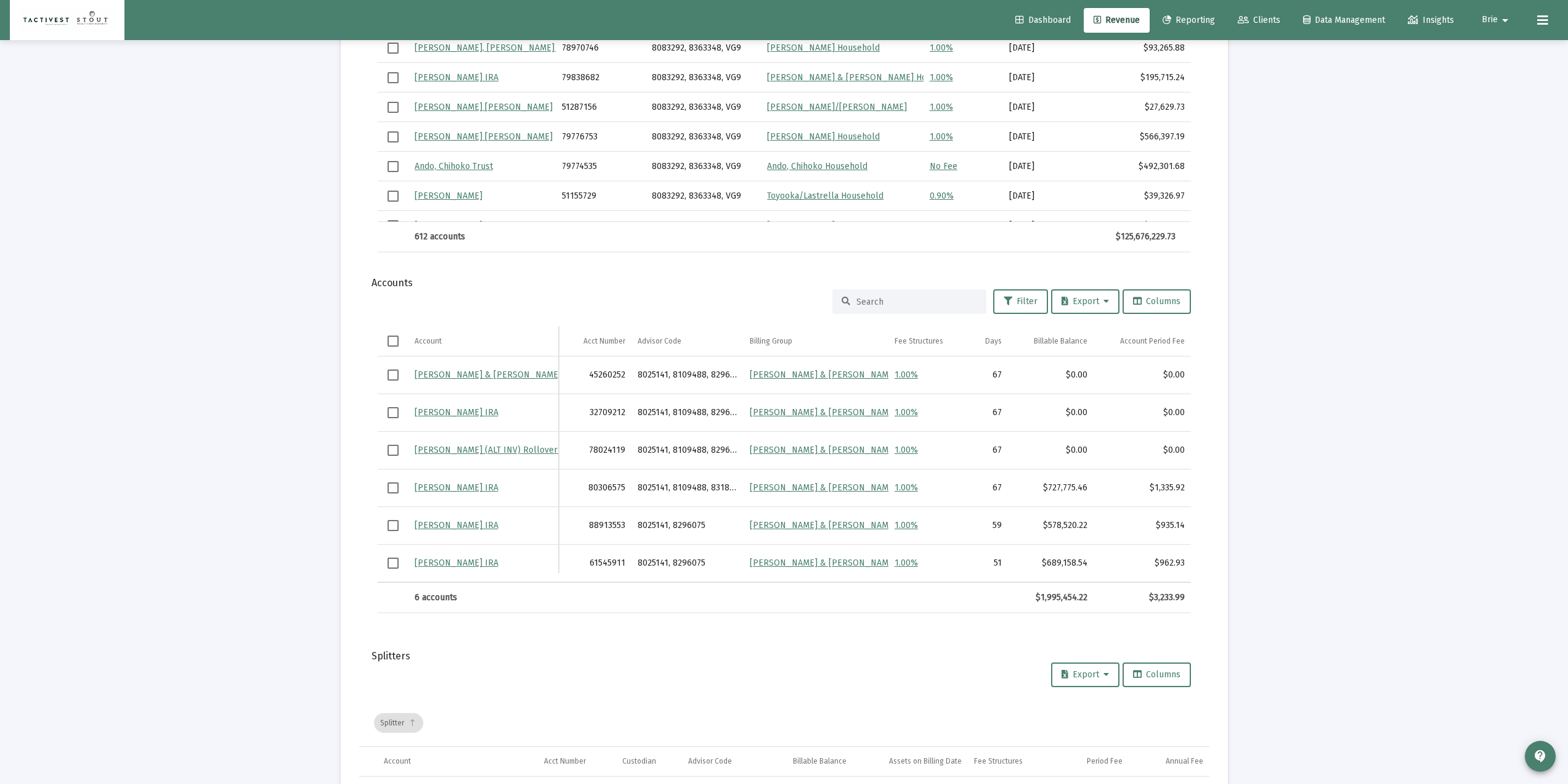
click at [914, 309] on div at bounding box center [910, 301] width 154 height 25
click at [910, 306] on input at bounding box center [916, 301] width 120 height 11
paste input "45260252"
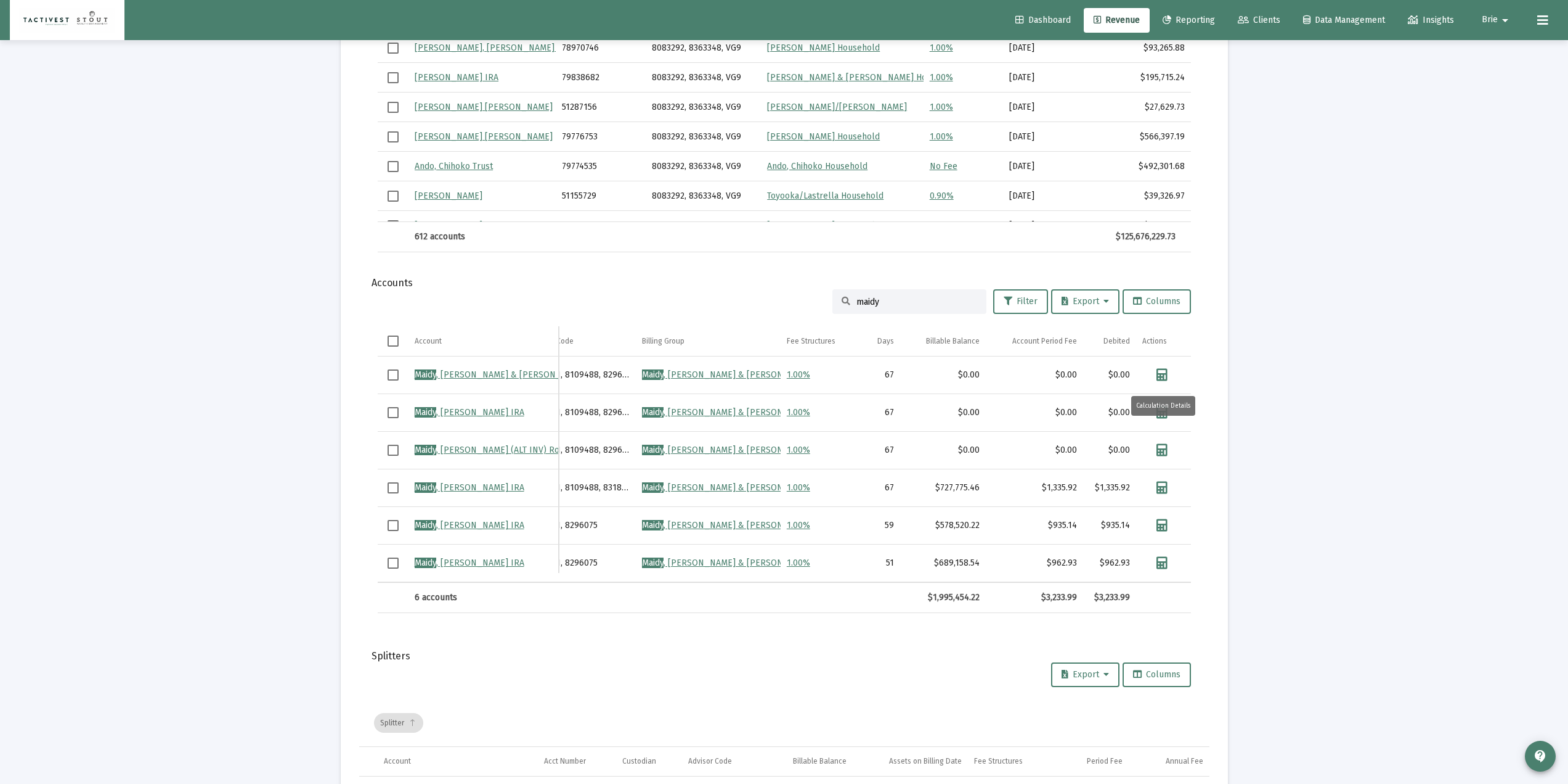
type input "maidy"
click at [1157, 379] on link "Data grid" at bounding box center [1162, 375] width 39 height 25
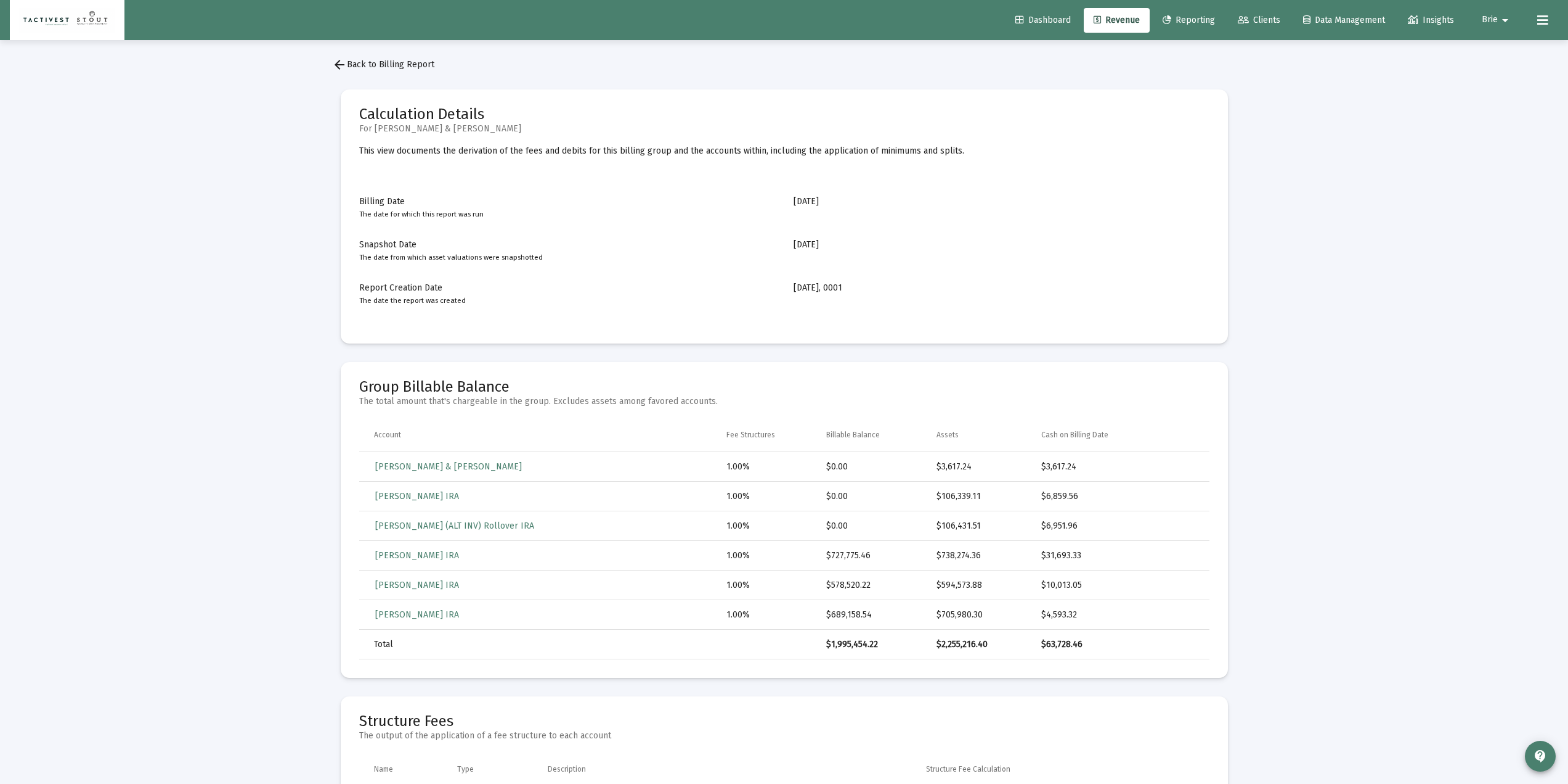
click at [1500, 16] on mat-icon "arrow_drop_down" at bounding box center [1504, 20] width 14 height 25
drag, startPoint x: 1500, startPoint y: 16, endPoint x: 1498, endPoint y: 51, distance: 35.1
click at [1498, 51] on span "Settings" at bounding box center [1513, 52] width 37 height 30
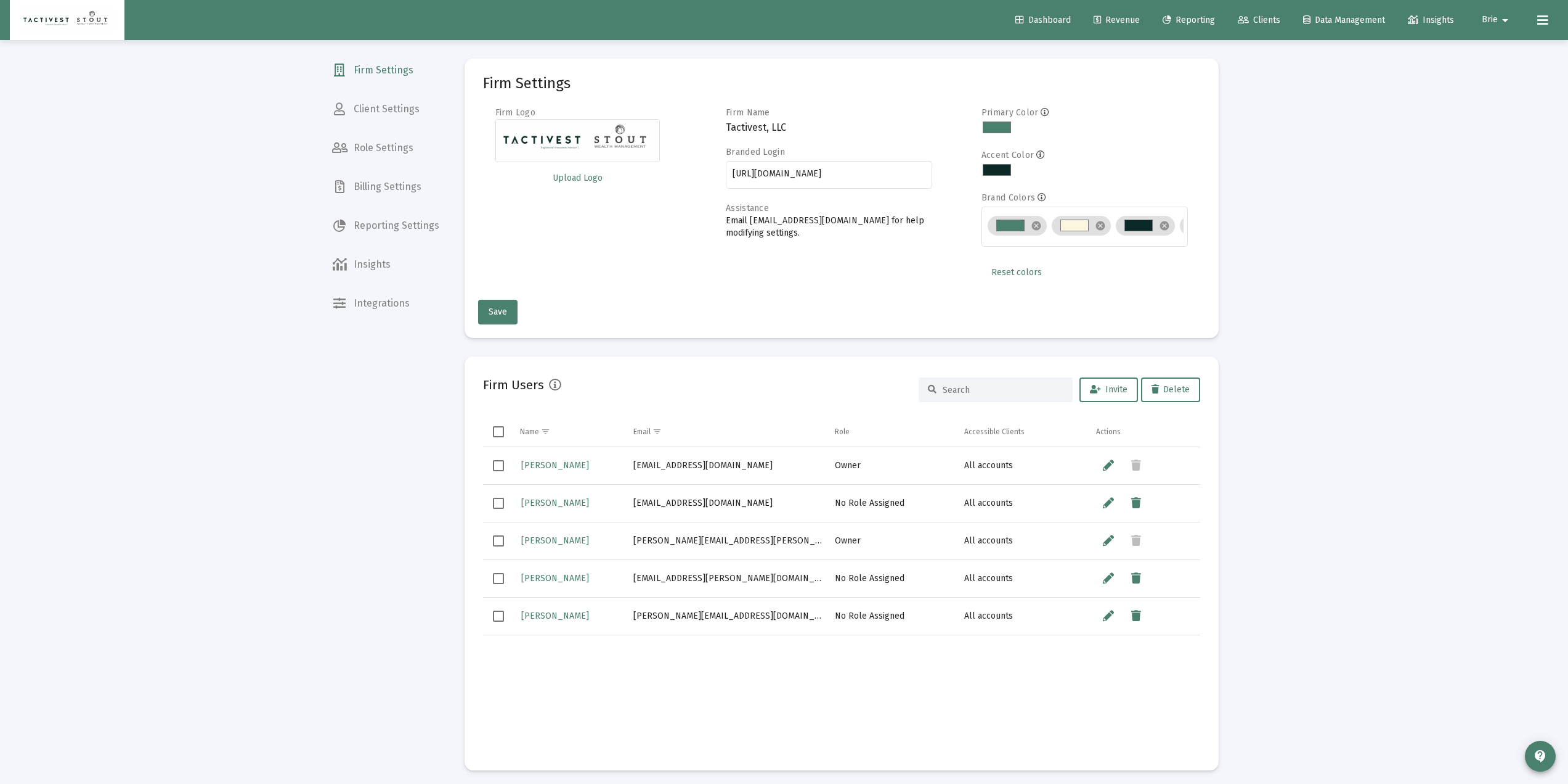
click at [390, 167] on mat-nav-list "Firm Settings Client Settings Role Settings Billing Settings Reporting Settings…" at bounding box center [386, 159] width 127 height 318
click at [386, 183] on span "Billing Settings" at bounding box center [386, 187] width 127 height 30
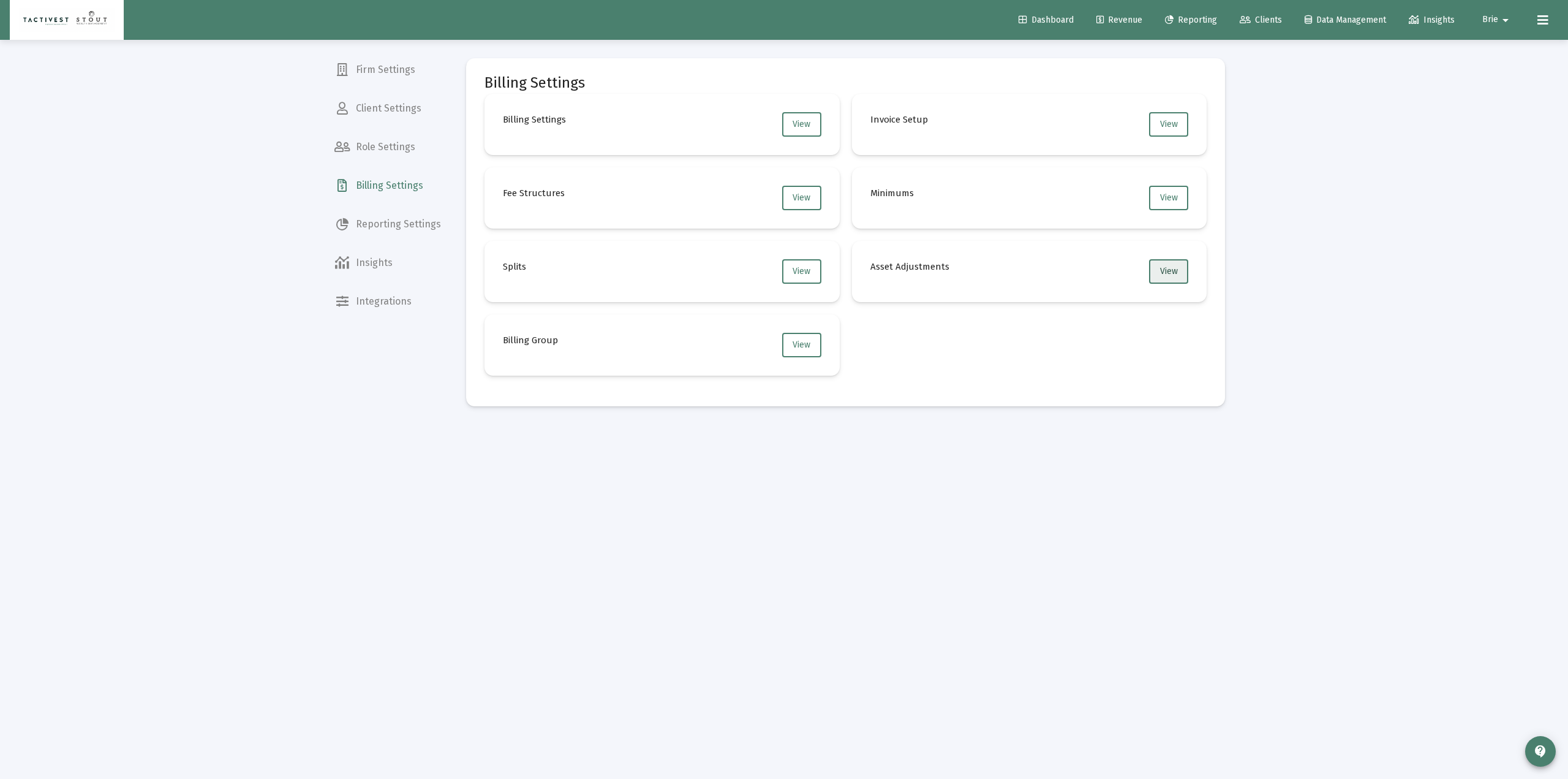
click at [1159, 275] on button "View" at bounding box center [1168, 272] width 39 height 25
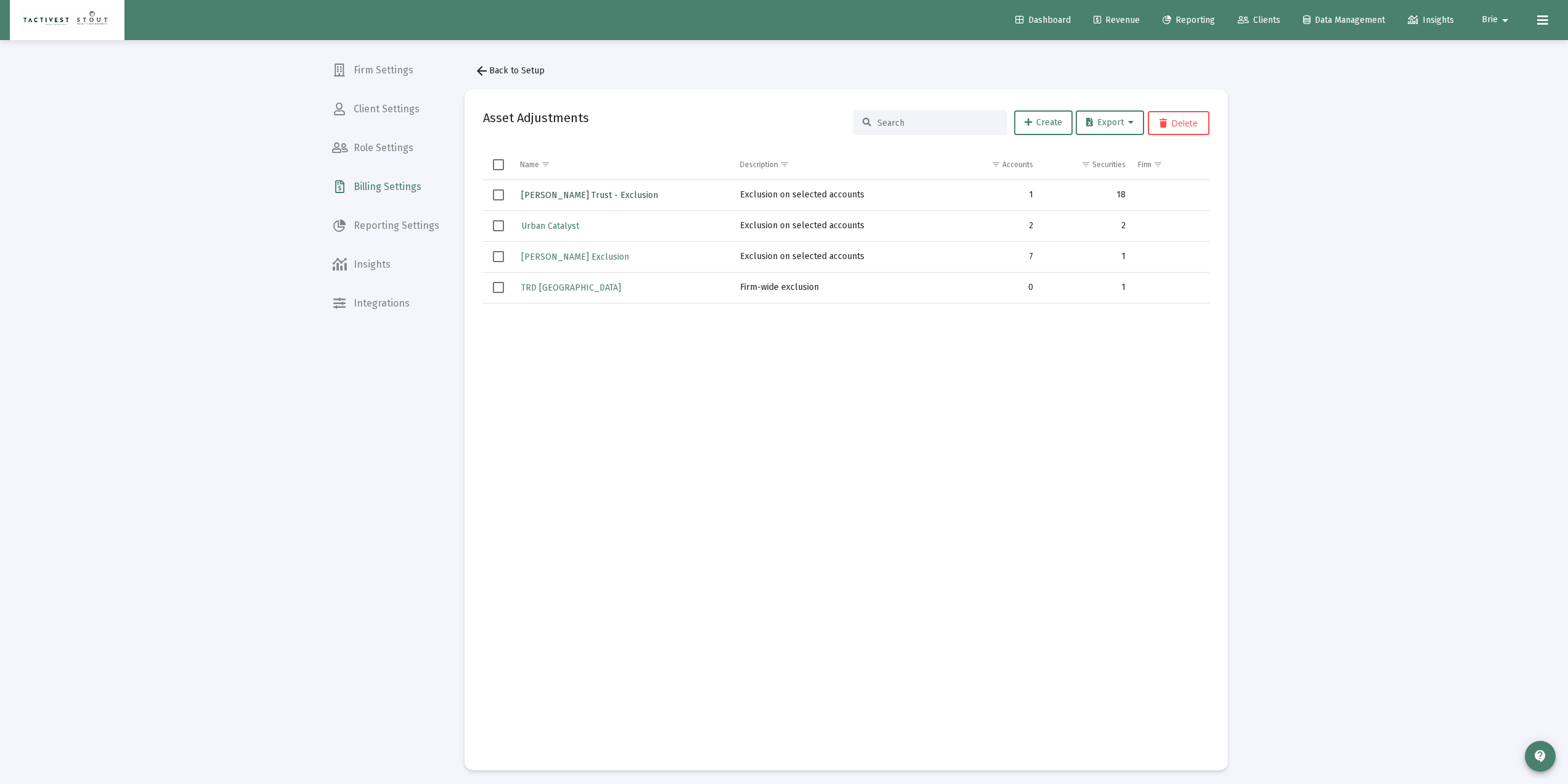
click at [614, 196] on span "Mark Toyooka Trust - Exclusion" at bounding box center [590, 195] width 137 height 11
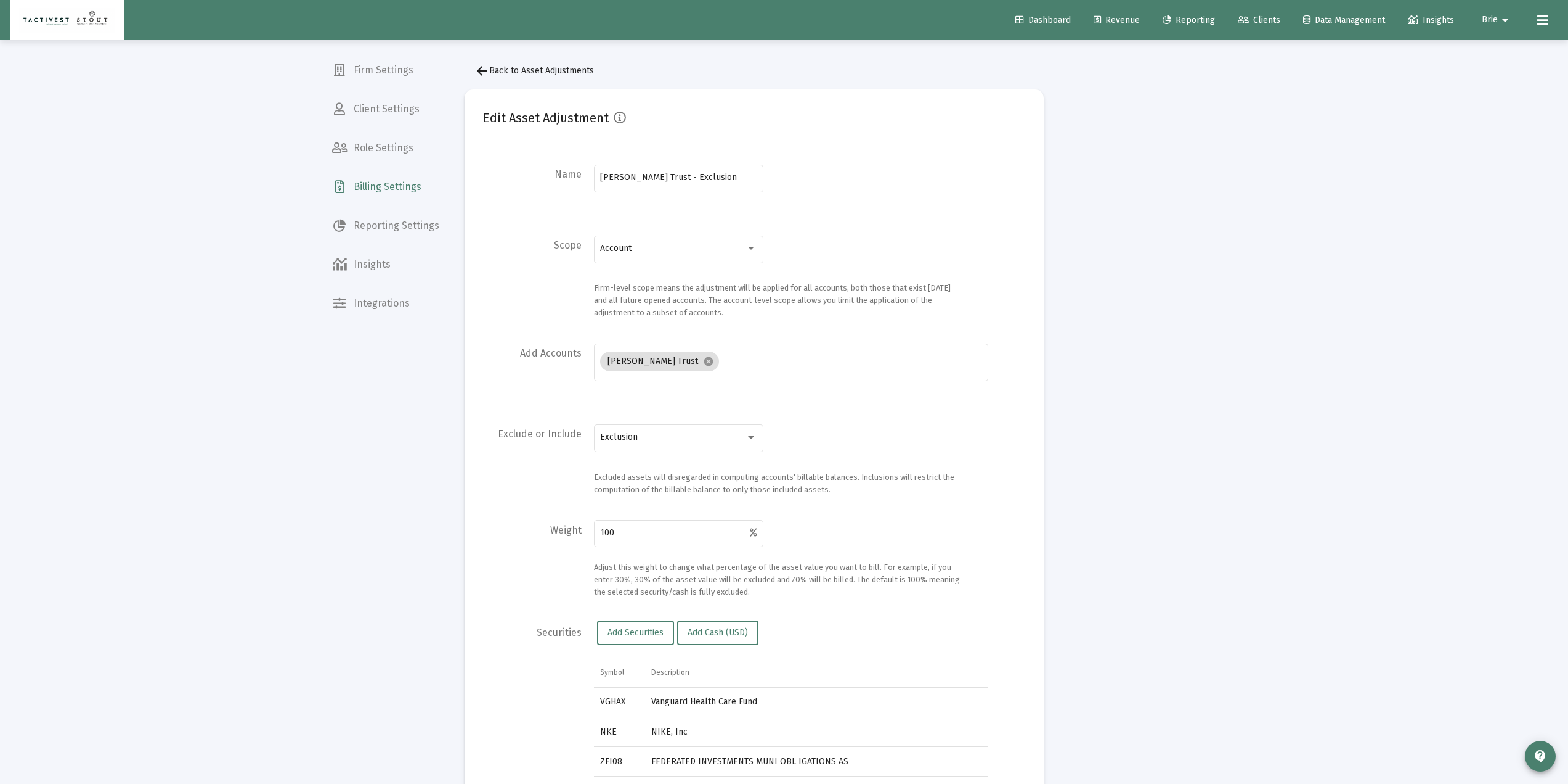
click at [483, 72] on mat-icon "arrow_back" at bounding box center [481, 70] width 14 height 14
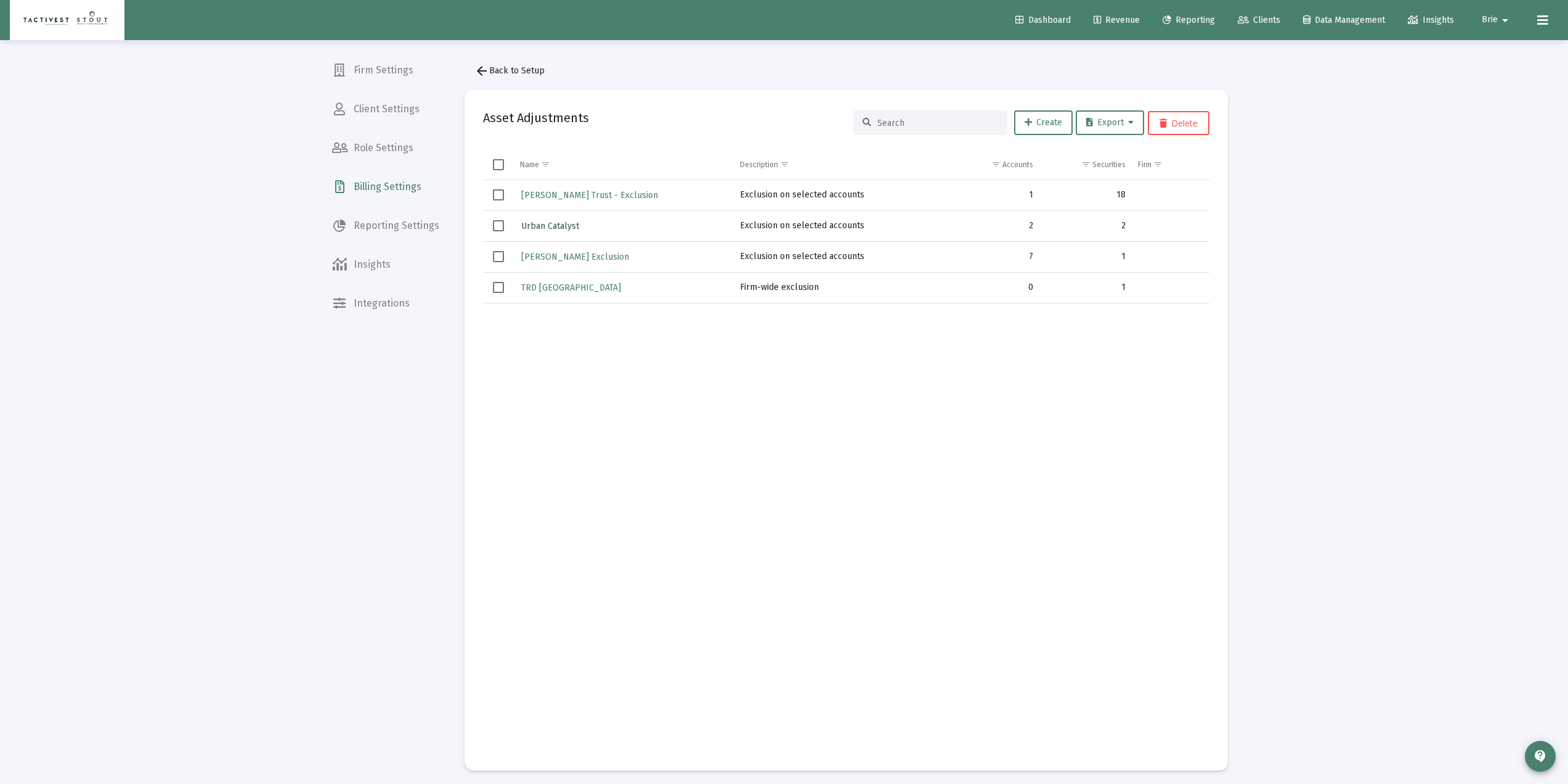
click at [533, 231] on link "Urban Catalyst" at bounding box center [550, 225] width 61 height 18
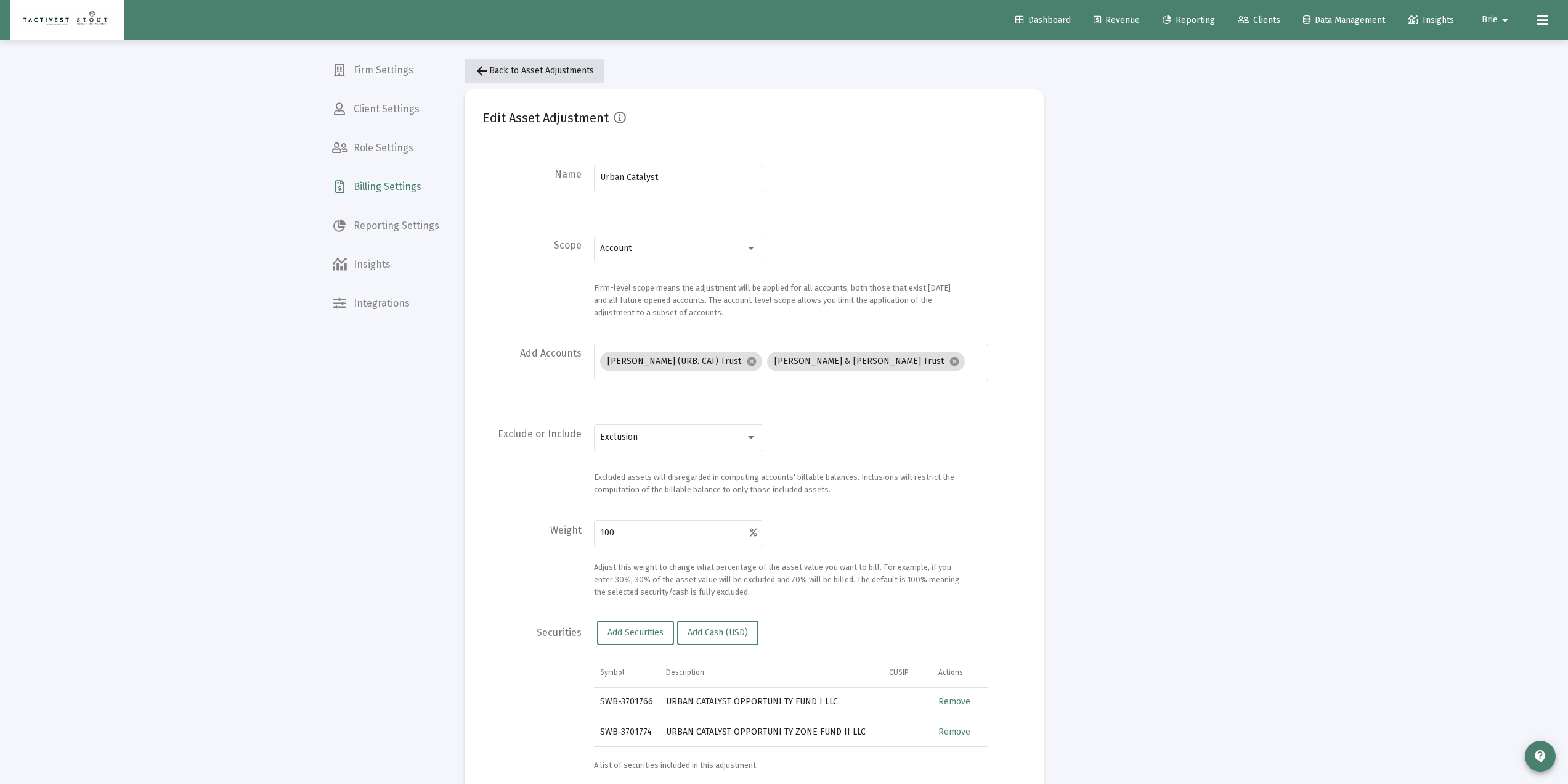
click at [493, 65] on button "arrow_back Back to Asset Adjustments" at bounding box center [534, 71] width 140 height 25
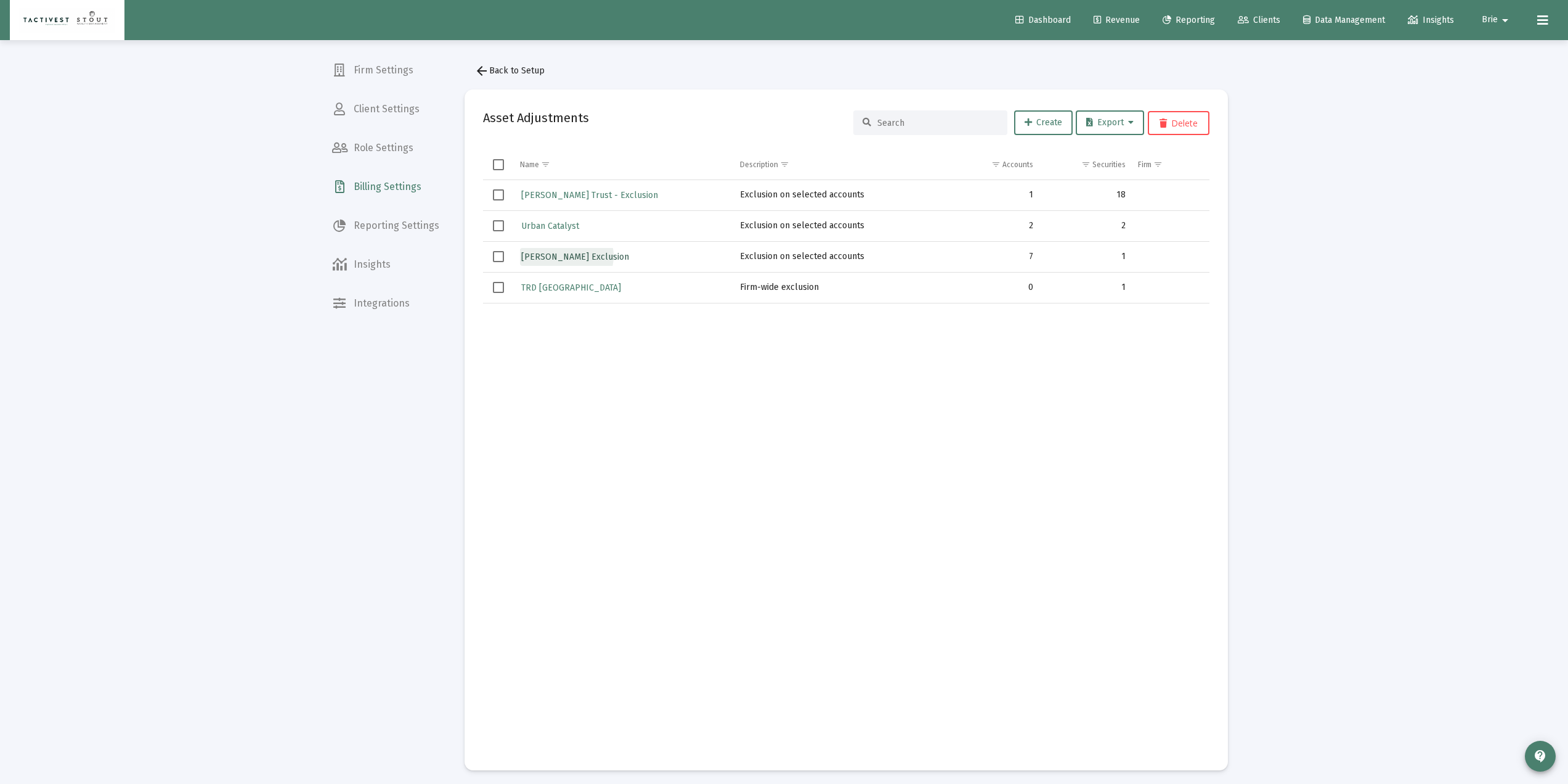
click at [566, 256] on span "Walton Exclusion" at bounding box center [576, 256] width 108 height 11
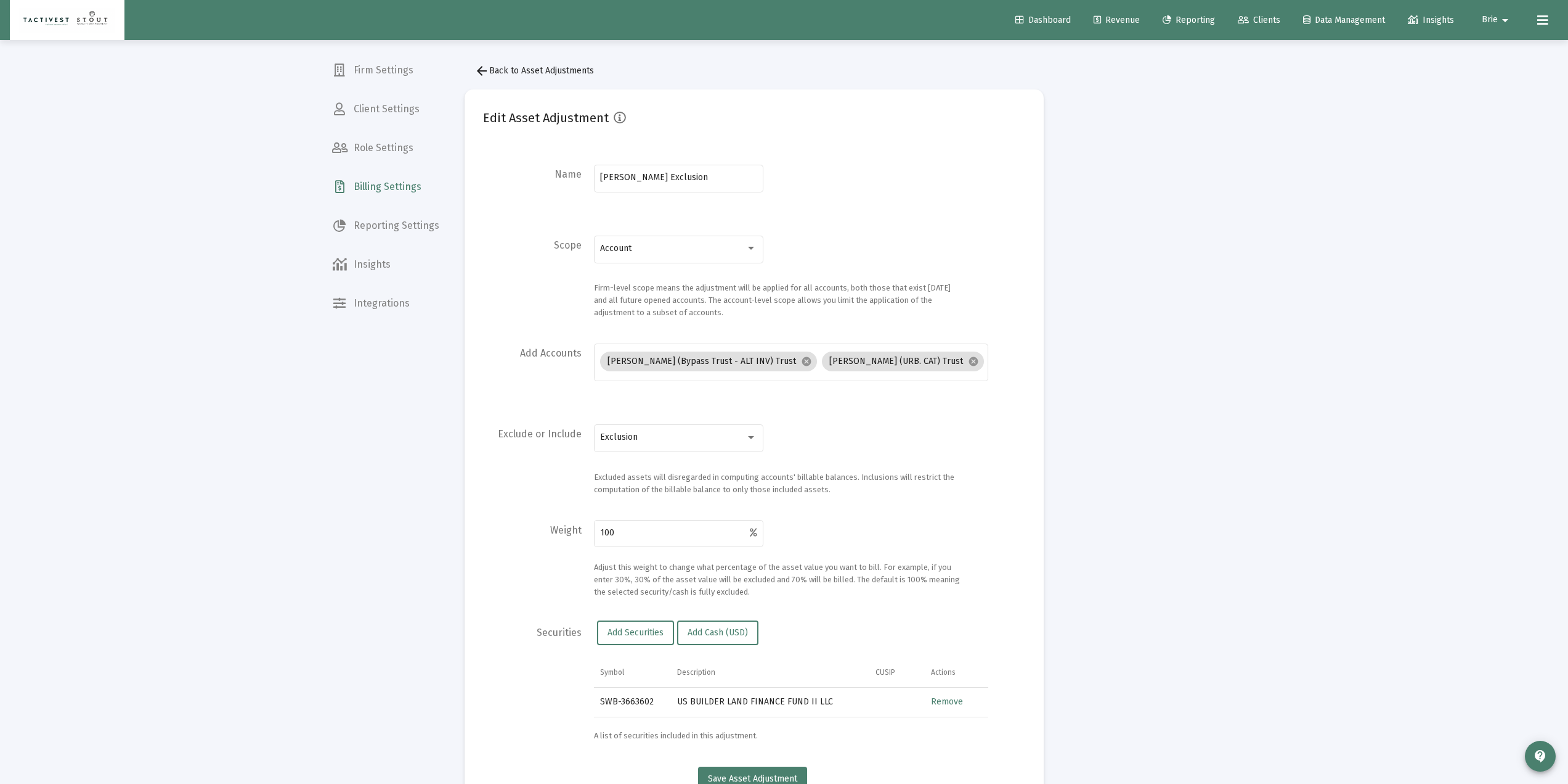
click at [921, 383] on div "Pindler, Sonia (Bypass Trust - ALT INV) Trust cancel Pindler, Sonia (URB. CAT) …" at bounding box center [791, 368] width 395 height 49
click at [919, 381] on div "Pindler, Sonia (Bypass Trust - ALT INV) Trust cancel Pindler, Sonia (URB. CAT) …" at bounding box center [790, 361] width 381 height 40
click at [915, 379] on div "Pindler, Sonia (Bypass Trust - ALT INV) Trust cancel Pindler, Sonia (URB. CAT) …" at bounding box center [790, 361] width 381 height 40
click at [959, 349] on div "Pindler, Sonia (Bypass Trust - ALT INV) Trust cancel Pindler, Sonia (URB. CAT) …" at bounding box center [790, 361] width 386 height 25
click at [957, 371] on div "Pindler, Sonia (Bypass Trust - ALT INV) Trust cancel Pindler, Sonia (URB. CAT) …" at bounding box center [790, 361] width 386 height 25
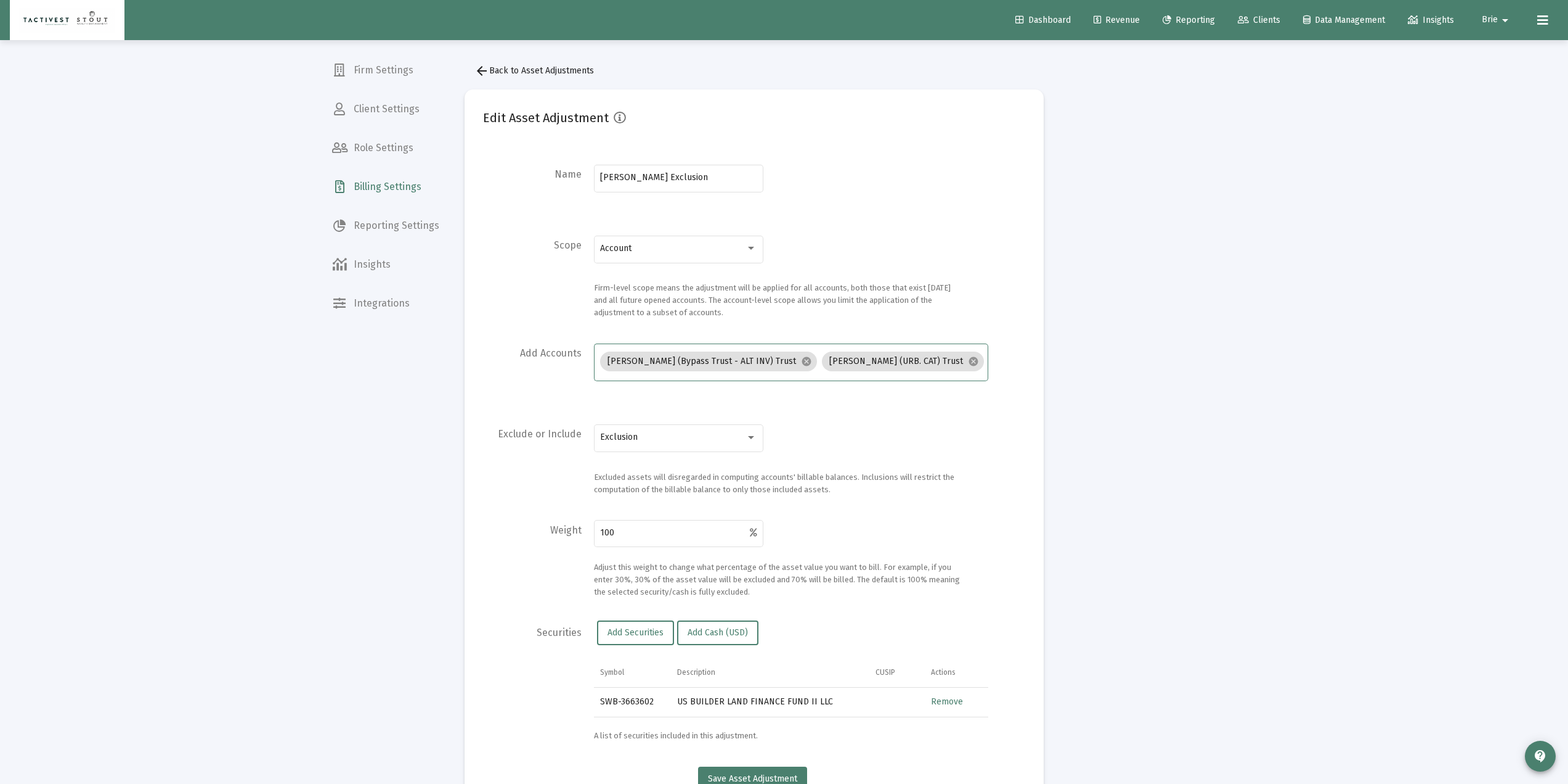
click at [507, 76] on button "arrow_back Back to Asset Adjustments" at bounding box center [534, 71] width 140 height 25
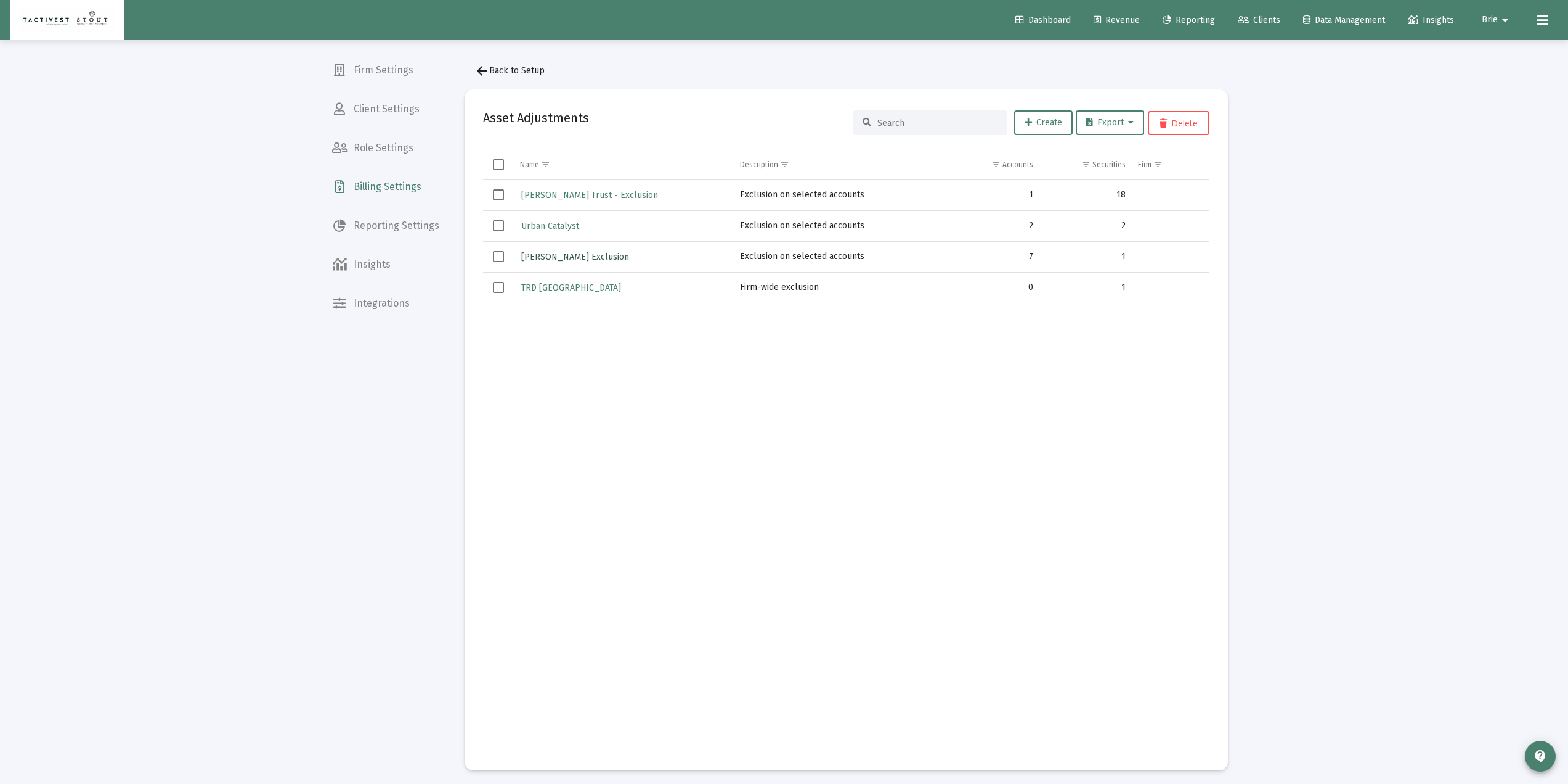
click at [569, 255] on span "Walton Exclusion" at bounding box center [576, 256] width 108 height 11
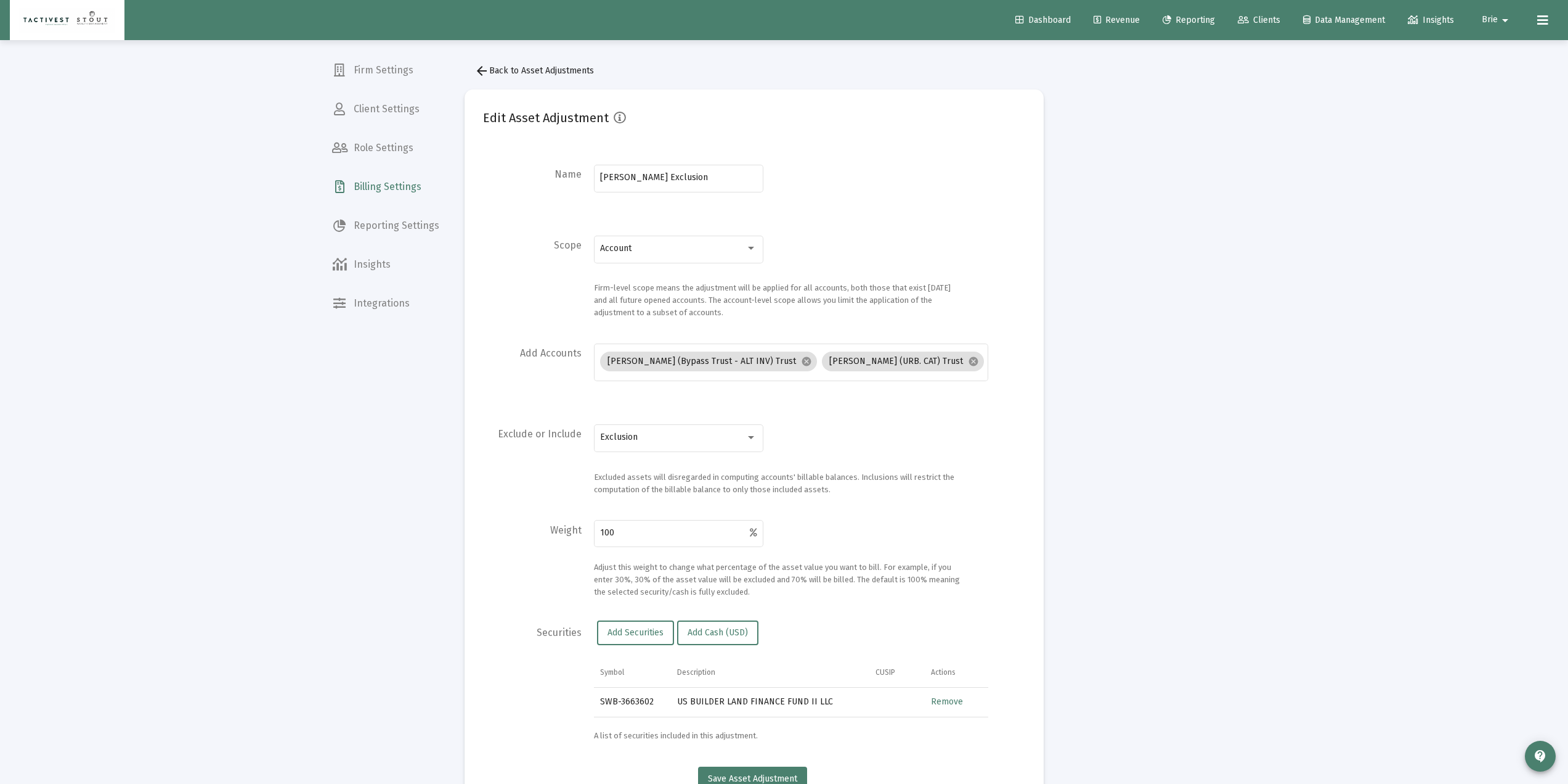
click at [486, 74] on mat-icon "arrow_back" at bounding box center [481, 70] width 14 height 14
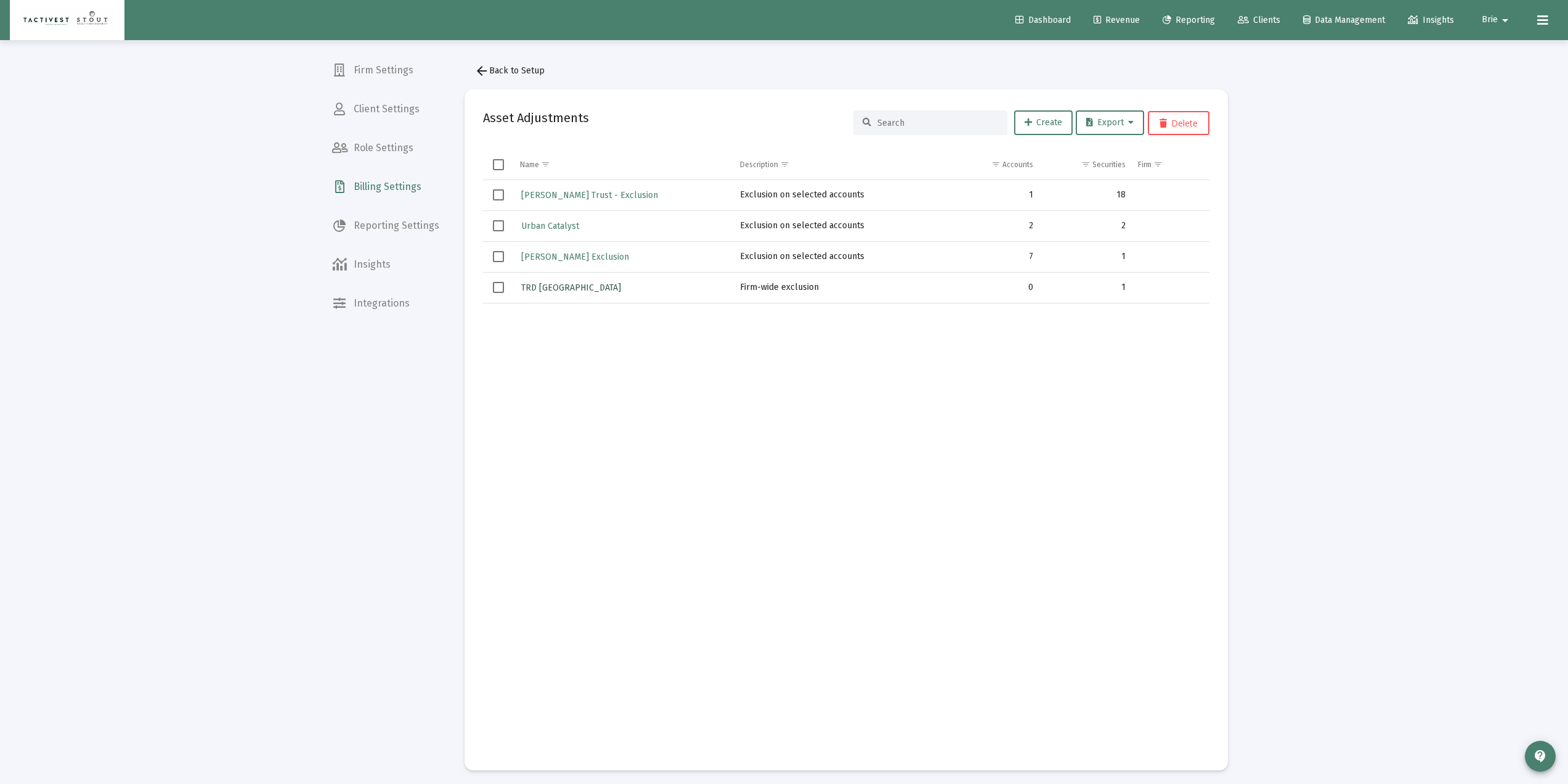
click at [545, 291] on span "TRD Tampa" at bounding box center [572, 287] width 100 height 11
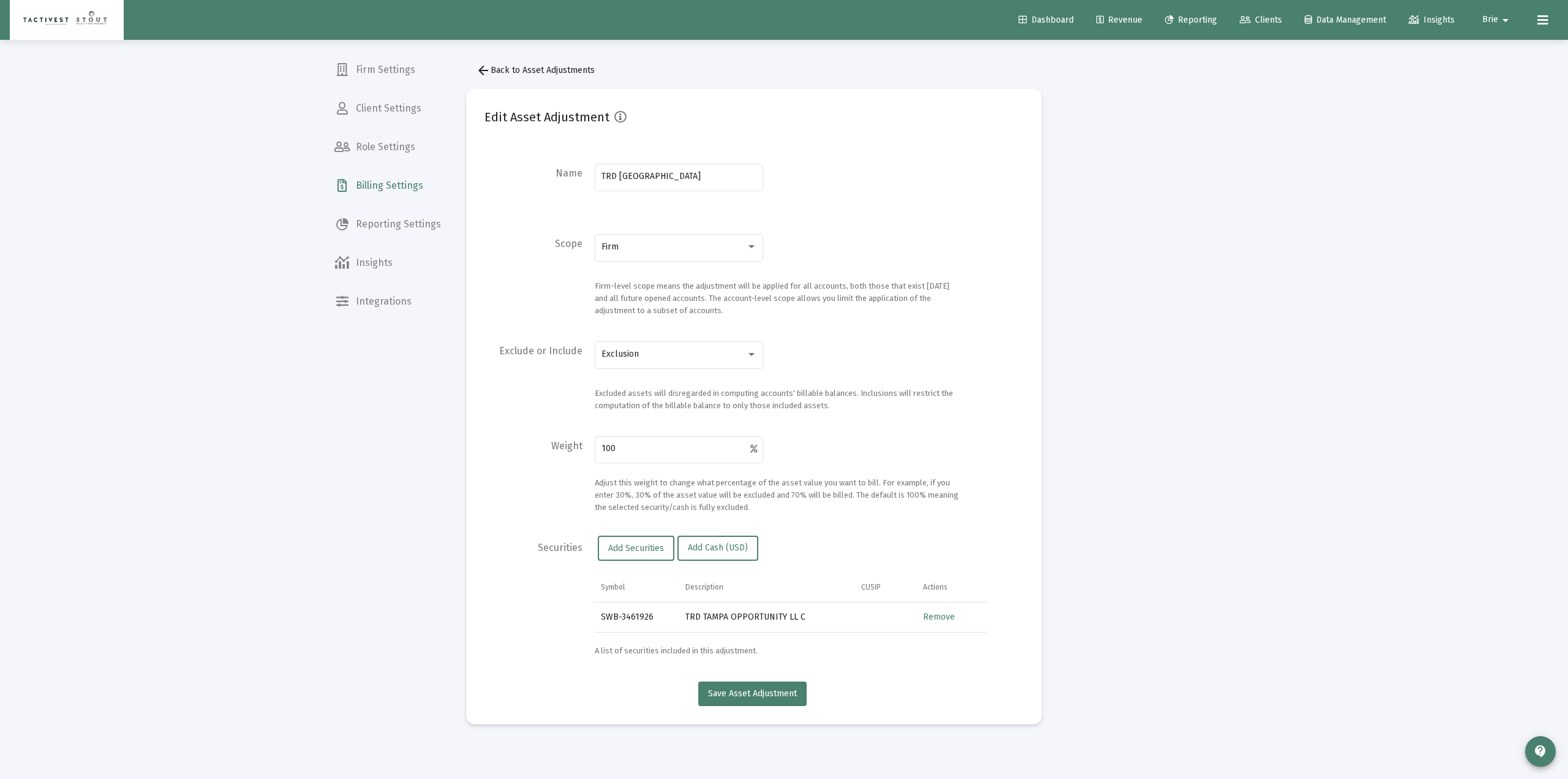
drag, startPoint x: 594, startPoint y: 621, endPoint x: 801, endPoint y: 619, distance: 207.0
click at [801, 619] on div "Securities Add Securities Add Cash (USD) Symbol Description CUSIP Actions SWB-3…" at bounding box center [753, 595] width 539 height 121
click at [575, 625] on label "Securities" at bounding box center [560, 602] width 45 height 121
drag, startPoint x: 578, startPoint y: 625, endPoint x: 777, endPoint y: 615, distance: 199.3
click at [777, 615] on div "Securities Add Securities Add Cash (USD) Symbol Description CUSIP Actions SWB-3…" at bounding box center [753, 595] width 539 height 121
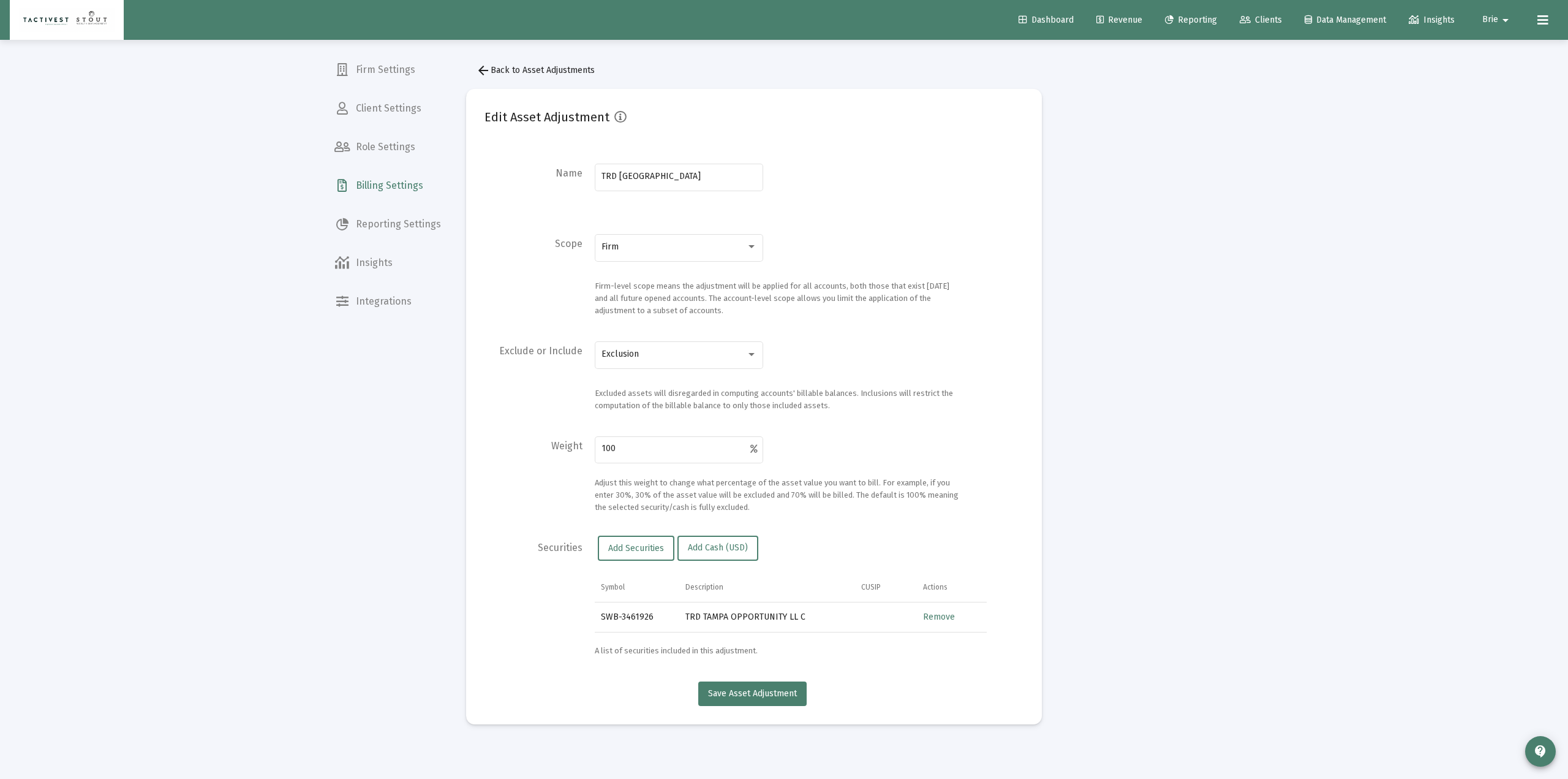
click at [778, 616] on td "TRD TAMPA OPPORTUNITY LL C" at bounding box center [767, 616] width 176 height 30
click at [539, 623] on label "Securities" at bounding box center [560, 602] width 45 height 121
drag, startPoint x: 612, startPoint y: 626, endPoint x: 843, endPoint y: 626, distance: 231.0
click at [843, 626] on tr "SWB-3461926 TRD TAMPA OPPORTUNITY LL C Remove" at bounding box center [791, 616] width 392 height 30
click at [435, 634] on div "Firm Settings Client Settings Role Settings Billing Settings Reporting Settings…" at bounding box center [387, 390] width 126 height 779
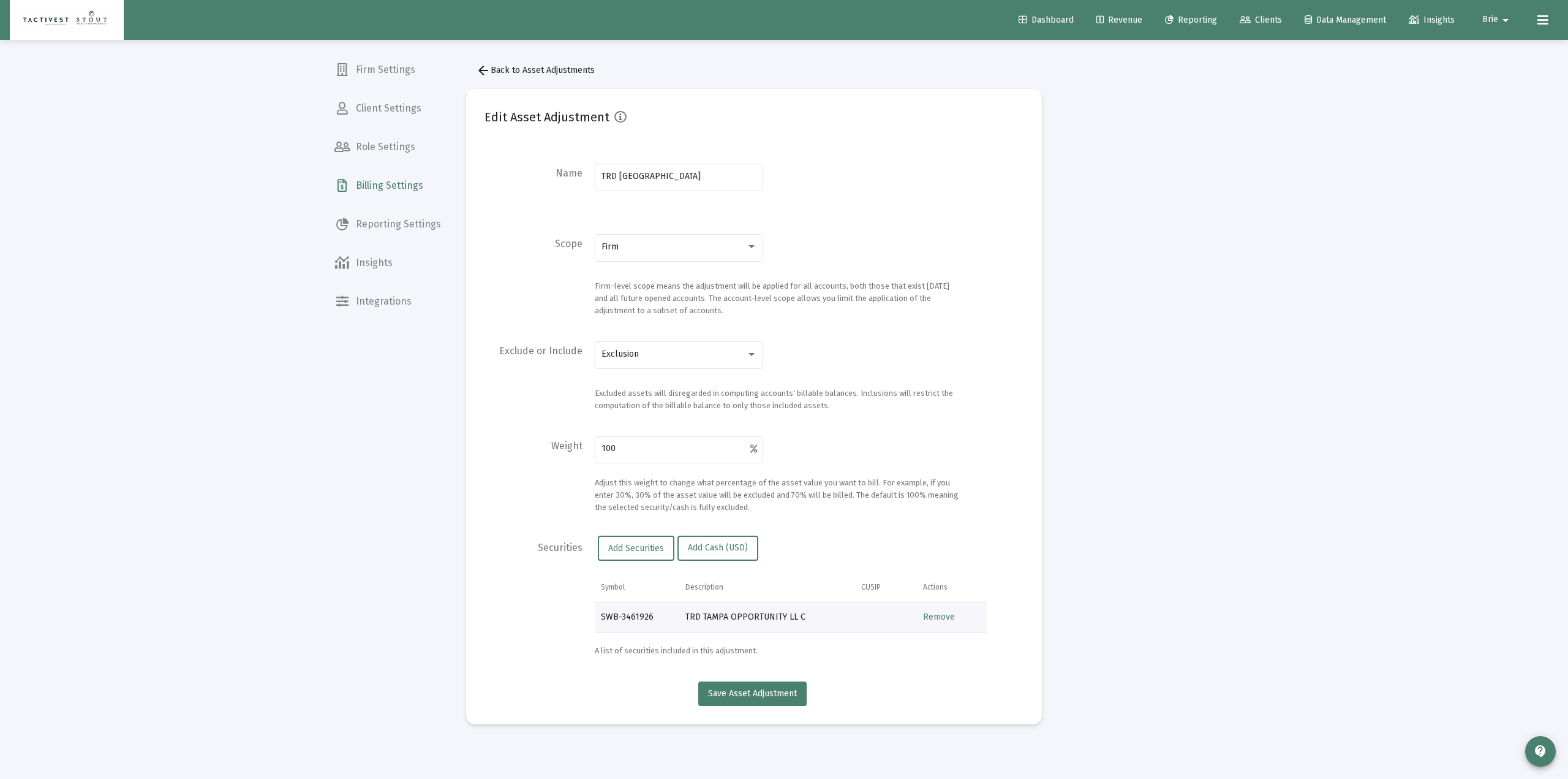
click at [539, 62] on button "arrow_back Back to Asset Adjustments" at bounding box center [535, 71] width 139 height 25
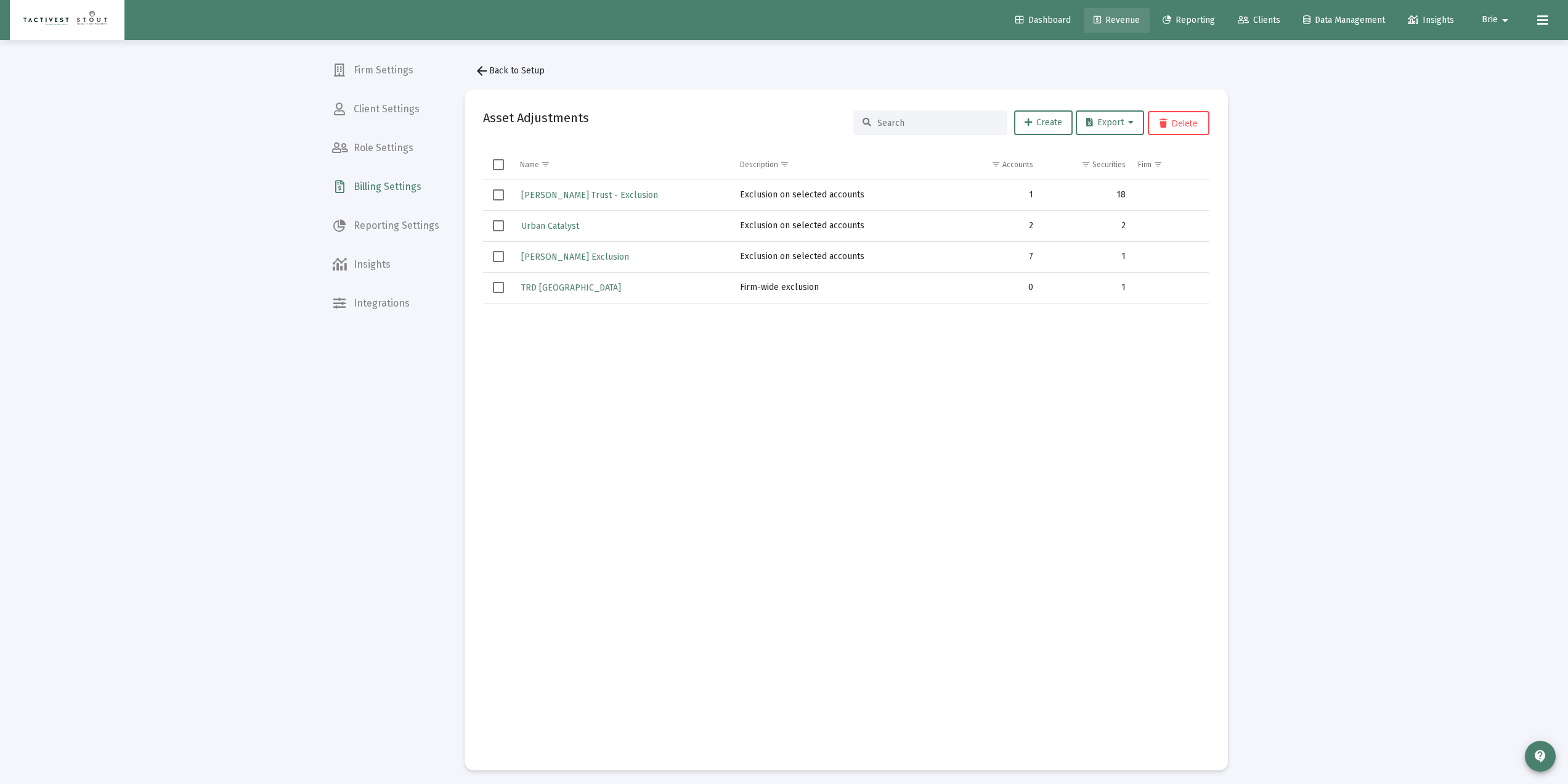
click at [1118, 18] on span "Revenue" at bounding box center [1117, 19] width 46 height 11
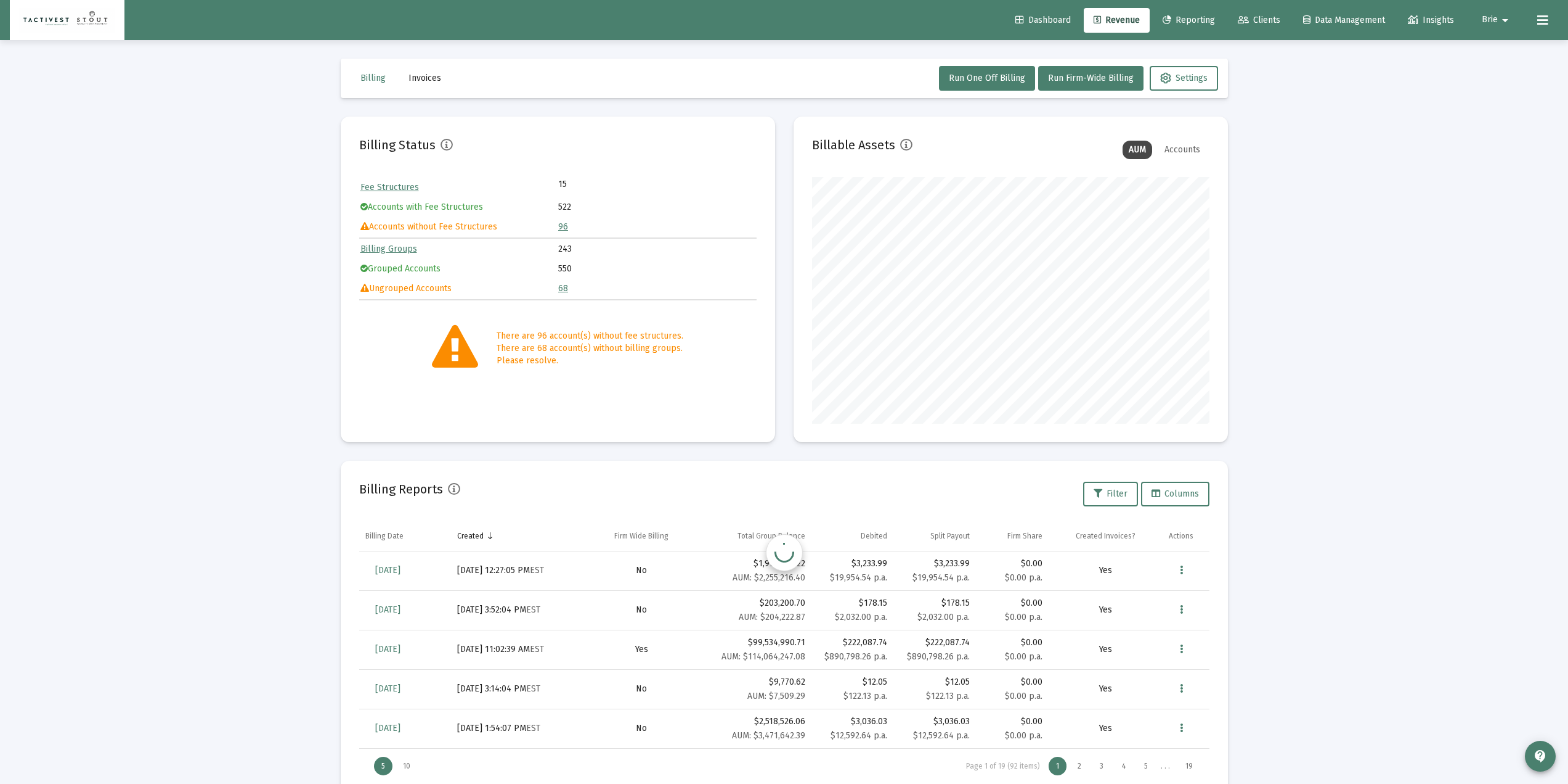
scroll to position [247, 398]
click at [730, 481] on div "Billing Reports Filter Columns" at bounding box center [784, 493] width 850 height 30
click at [730, 480] on div "Billing Reports Filter Columns" at bounding box center [784, 493] width 850 height 30
